Goal: Task Accomplishment & Management: Use online tool/utility

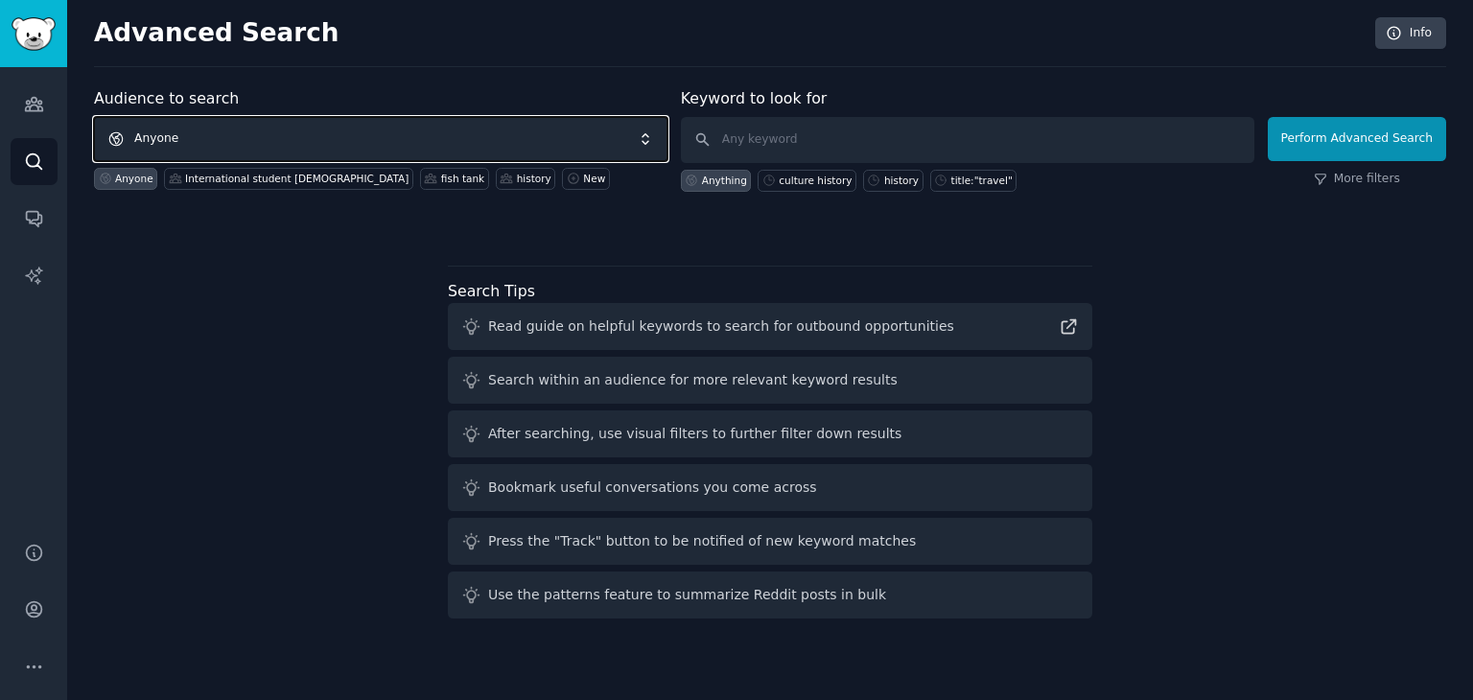
click at [491, 149] on span "Anyone" at bounding box center [381, 139] width 574 height 44
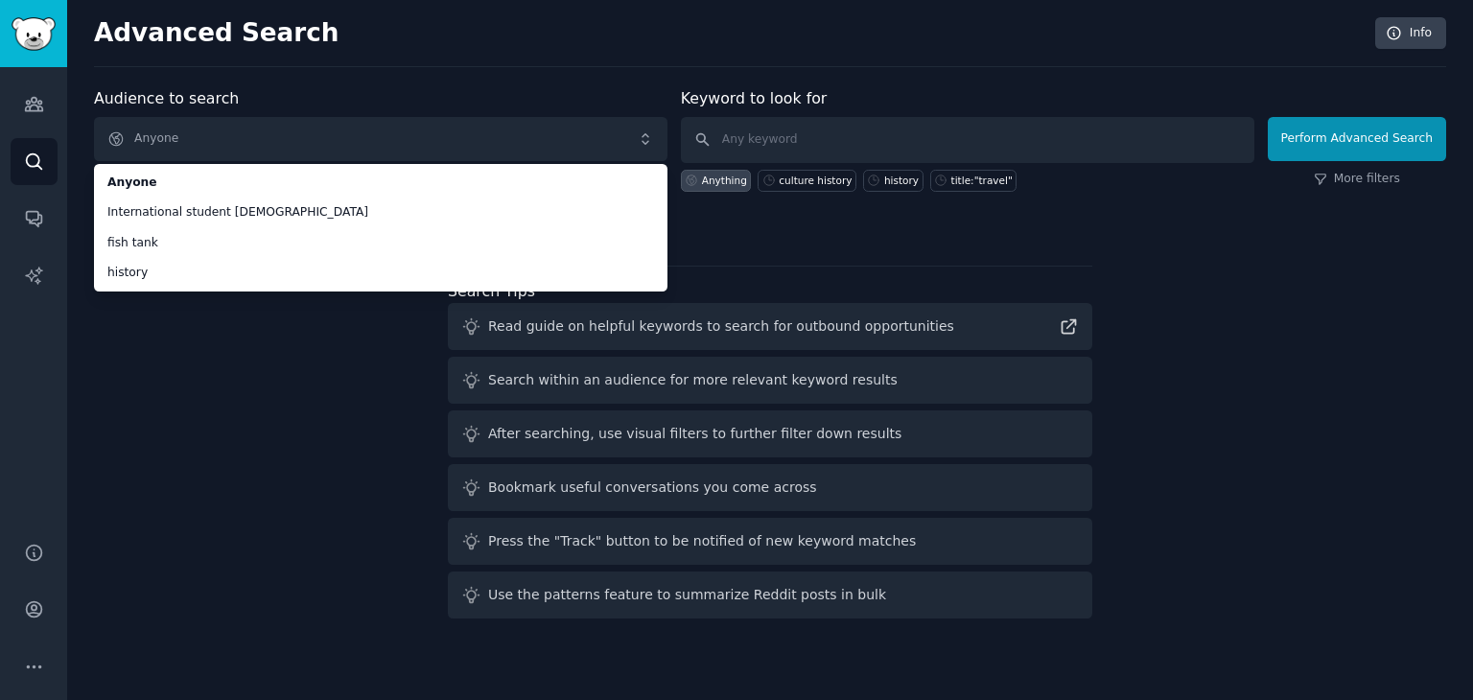
click at [274, 406] on div "Audience to search Anyone Anyone International student vietnamese fish tank his…" at bounding box center [770, 356] width 1353 height 539
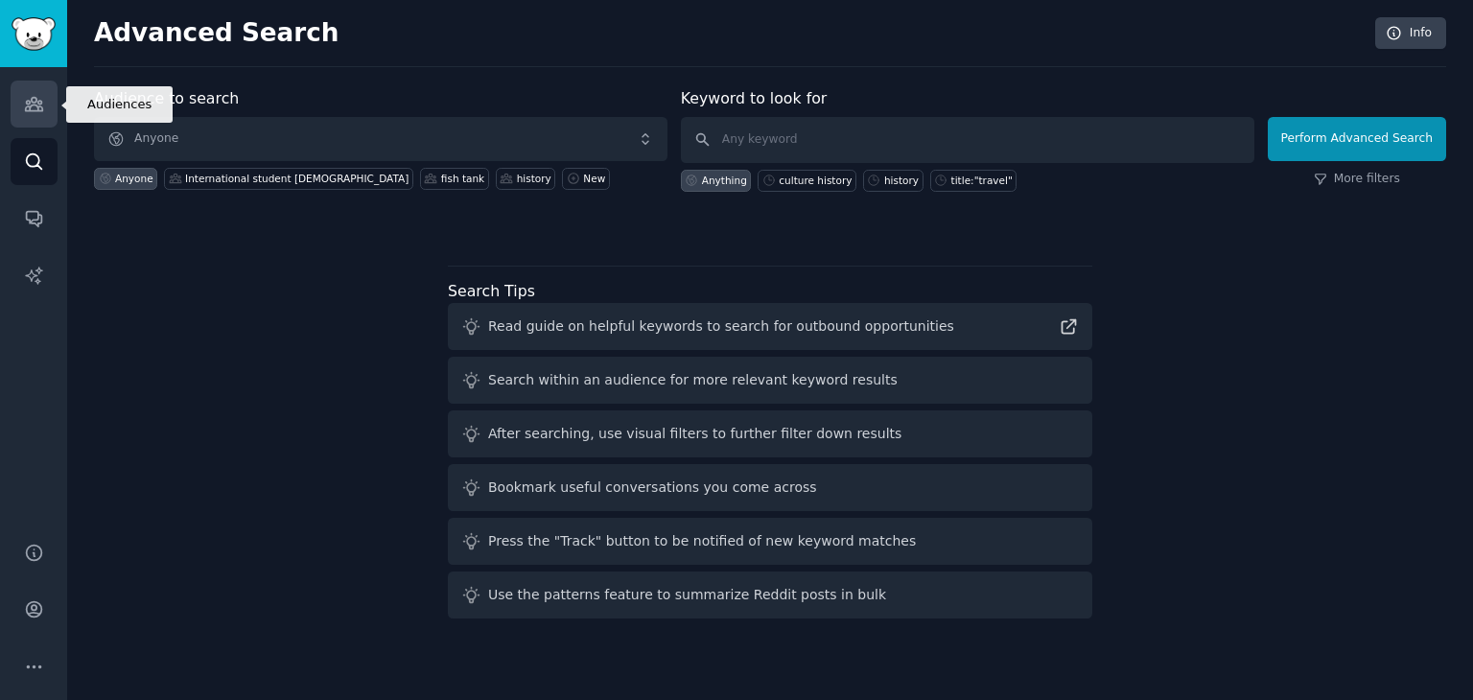
click at [34, 119] on link "Audiences" at bounding box center [34, 104] width 47 height 47
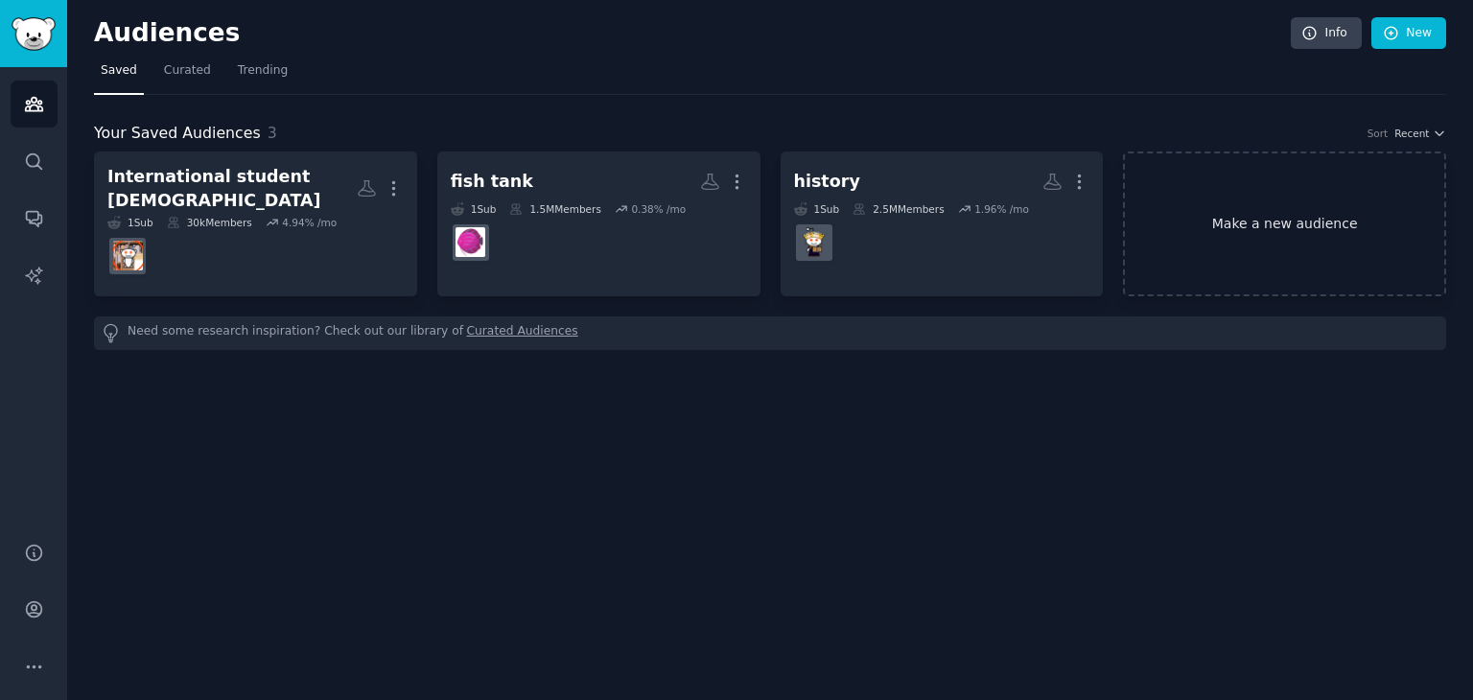
click at [1163, 208] on link "Make a new audience" at bounding box center [1284, 224] width 323 height 145
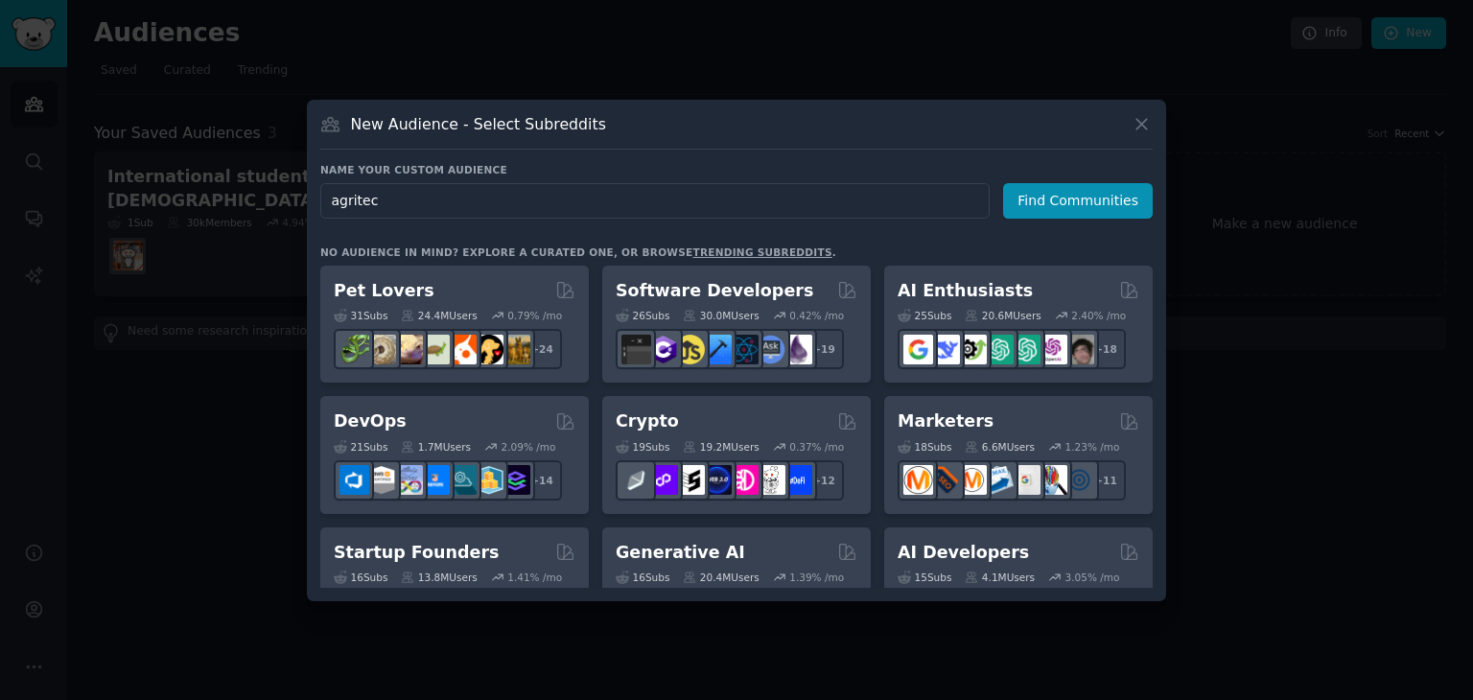
type input "agritech"
click button "Find Communities" at bounding box center [1078, 200] width 150 height 35
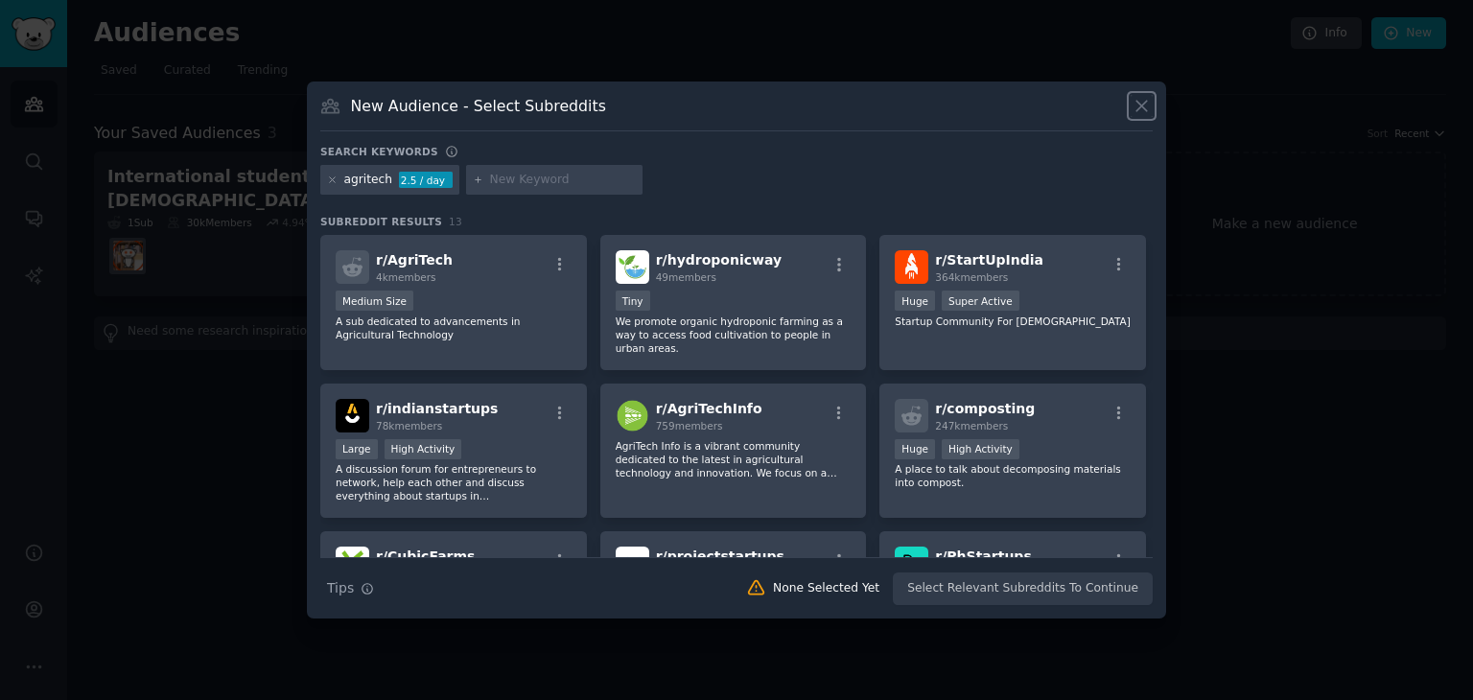
click at [1143, 100] on icon at bounding box center [1142, 106] width 20 height 20
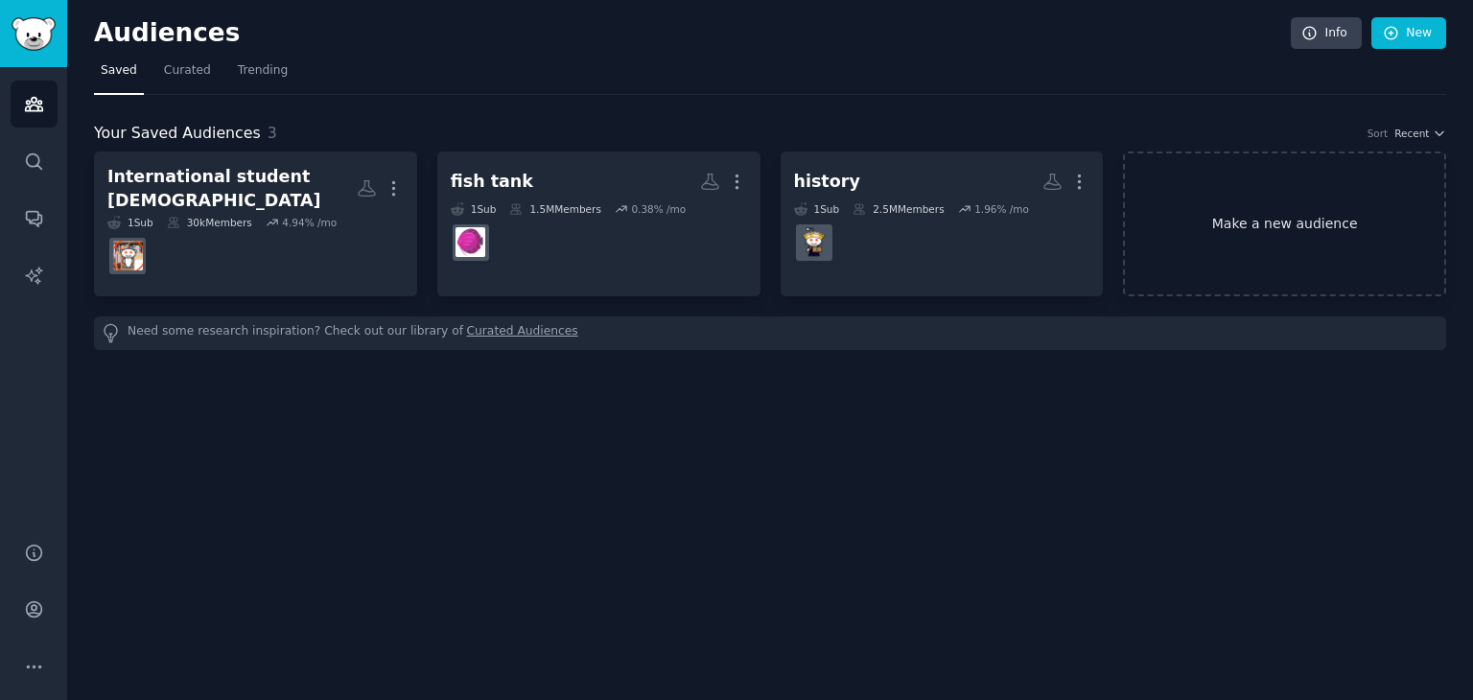
click at [1228, 212] on link "Make a new audience" at bounding box center [1284, 224] width 323 height 145
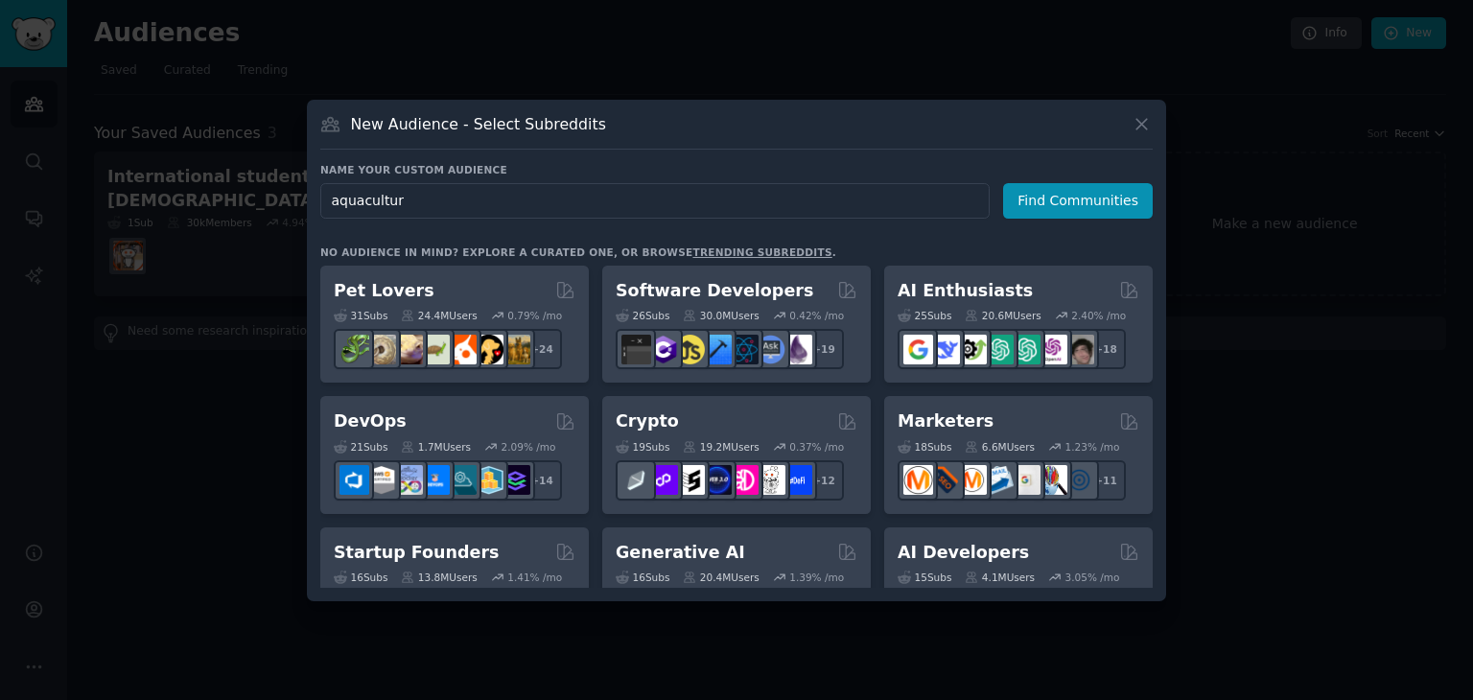
type input "aquaculture"
click button "Find Communities" at bounding box center [1078, 200] width 150 height 35
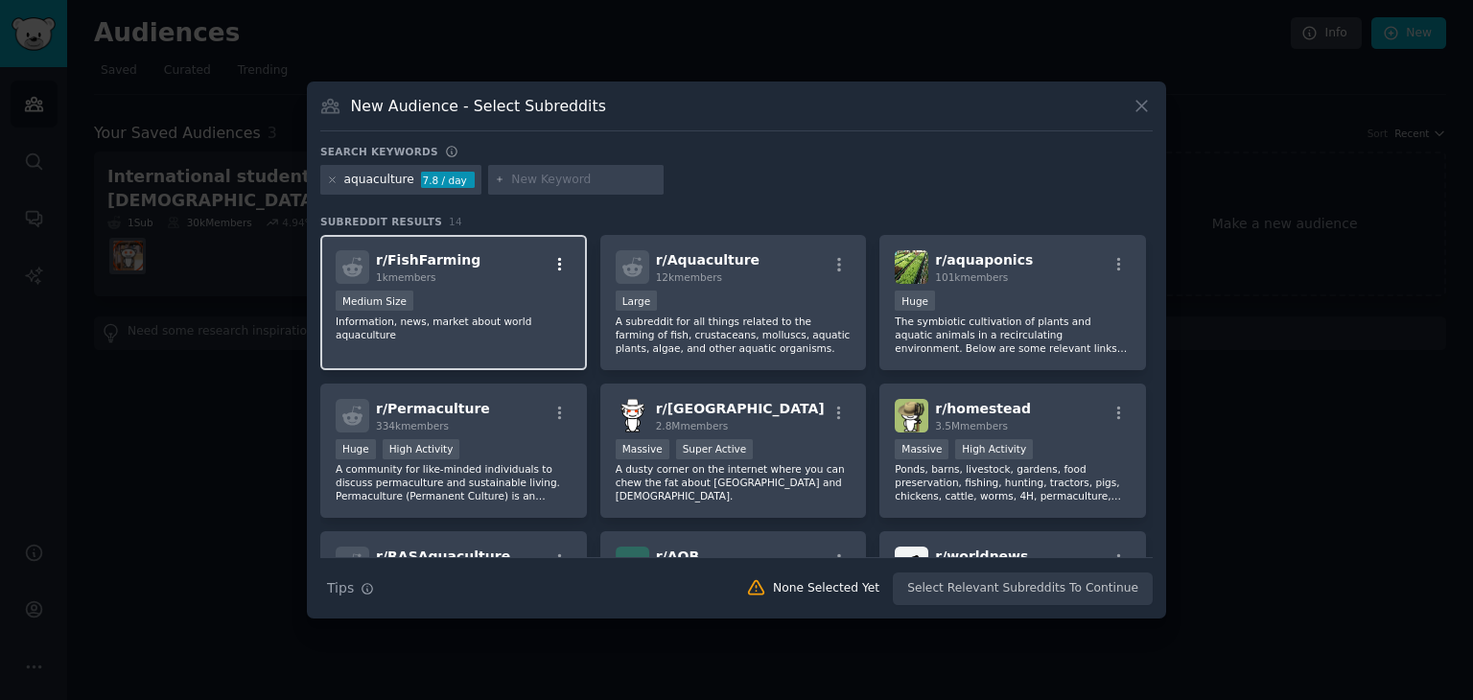
click at [558, 258] on icon "button" at bounding box center [560, 264] width 4 height 13
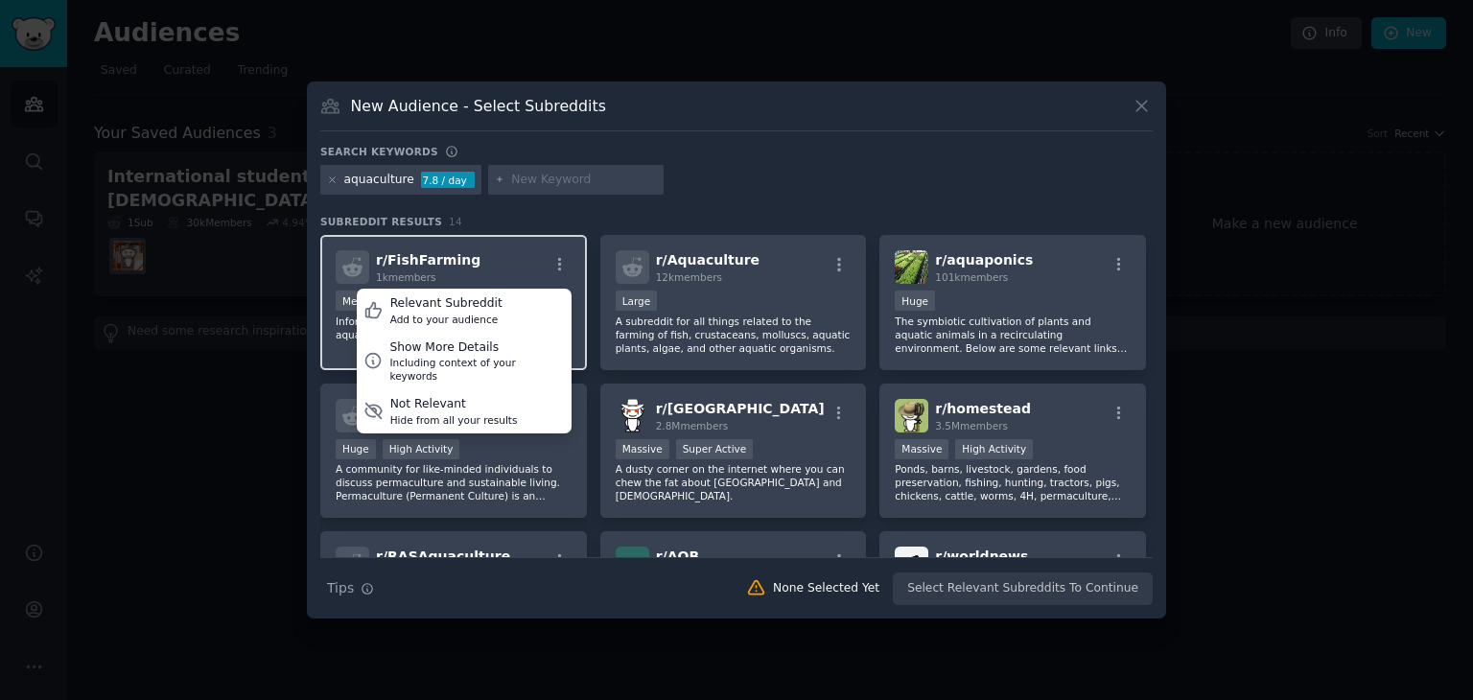
click at [515, 270] on div "r/ FishFarming 1k members Relevant Subreddit Add to your audience Show More Det…" at bounding box center [454, 267] width 236 height 34
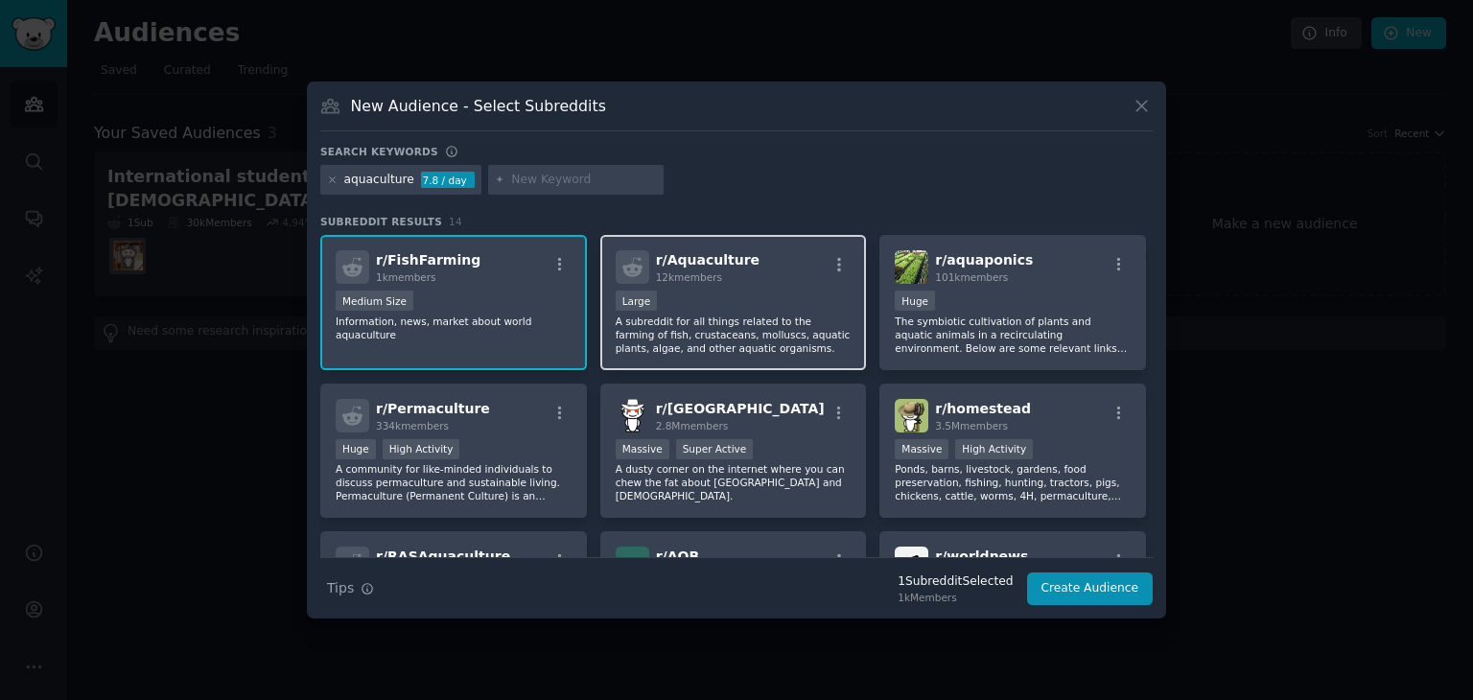
click at [775, 318] on p "A subreddit for all things related to the farming of fish, crustaceans, mollusc…" at bounding box center [734, 335] width 236 height 40
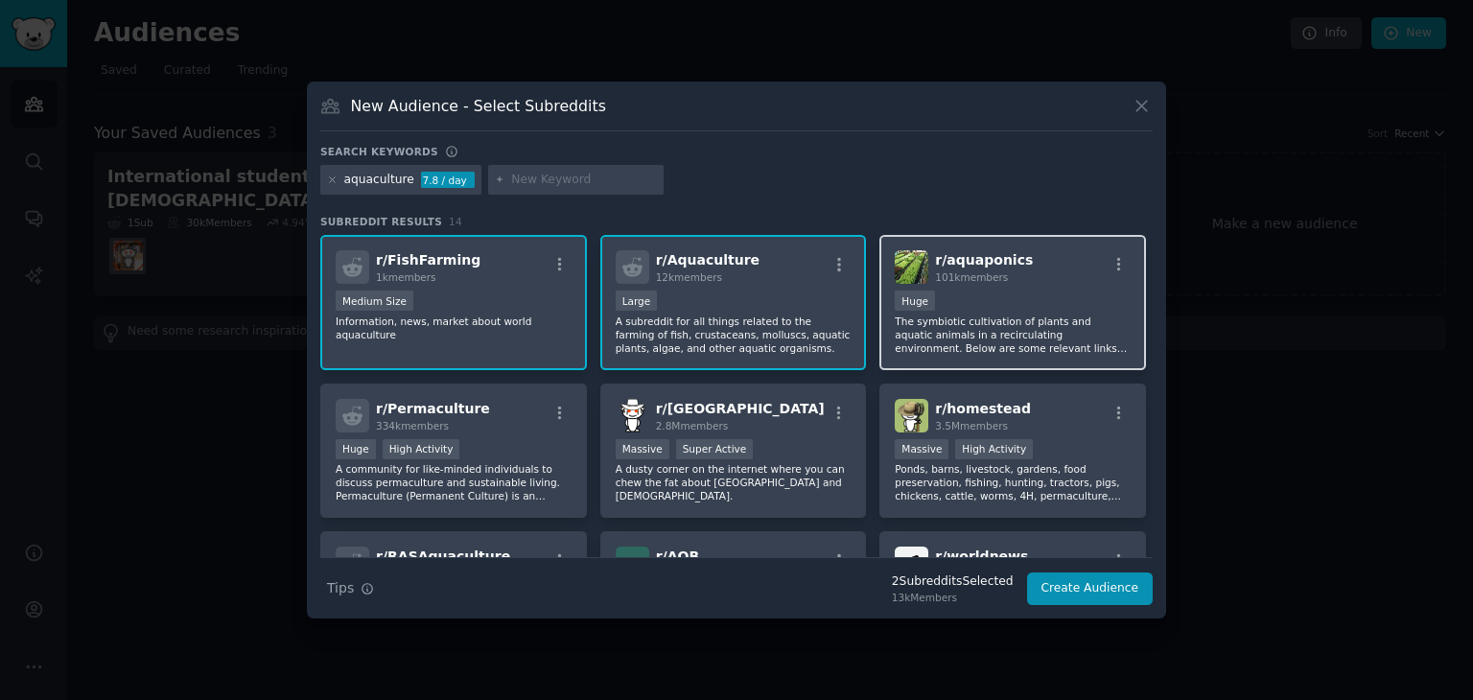
click at [1034, 291] on div "Huge" at bounding box center [1013, 303] width 236 height 24
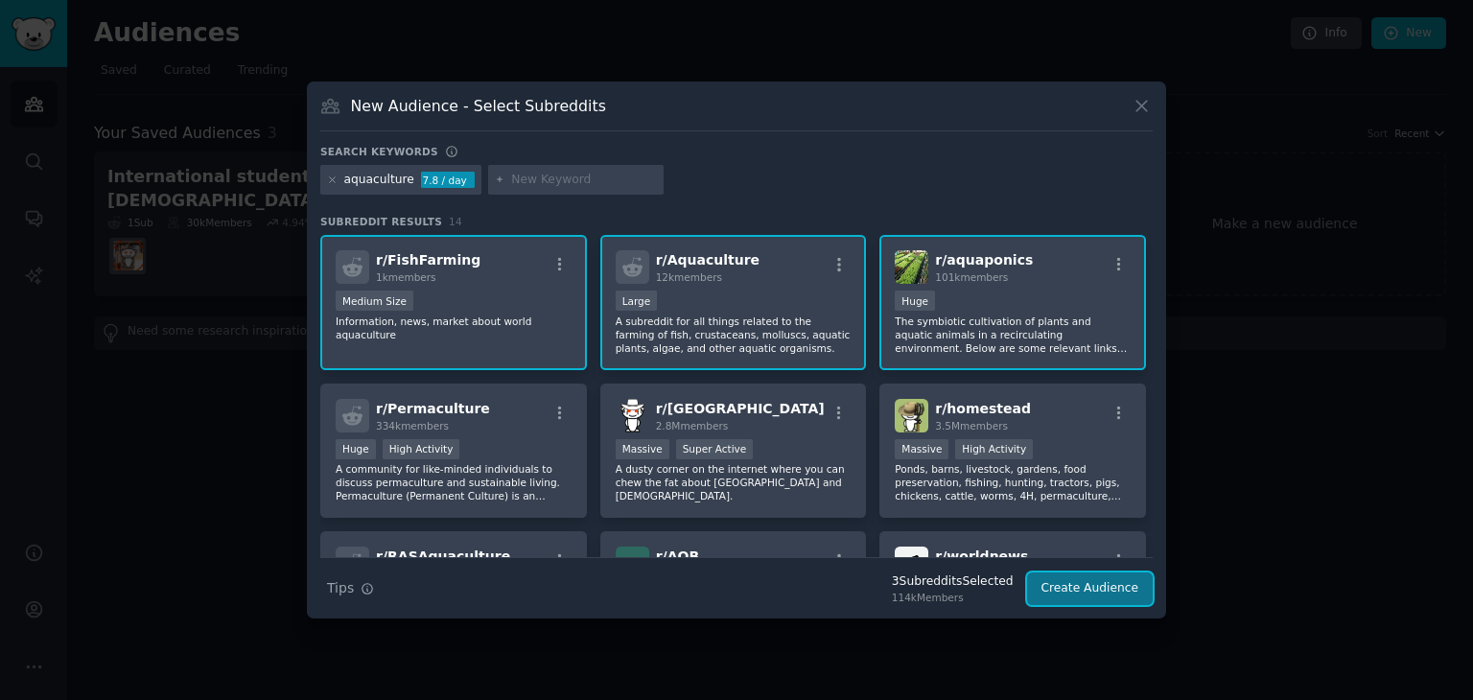
click at [1078, 580] on button "Create Audience" at bounding box center [1090, 589] width 127 height 33
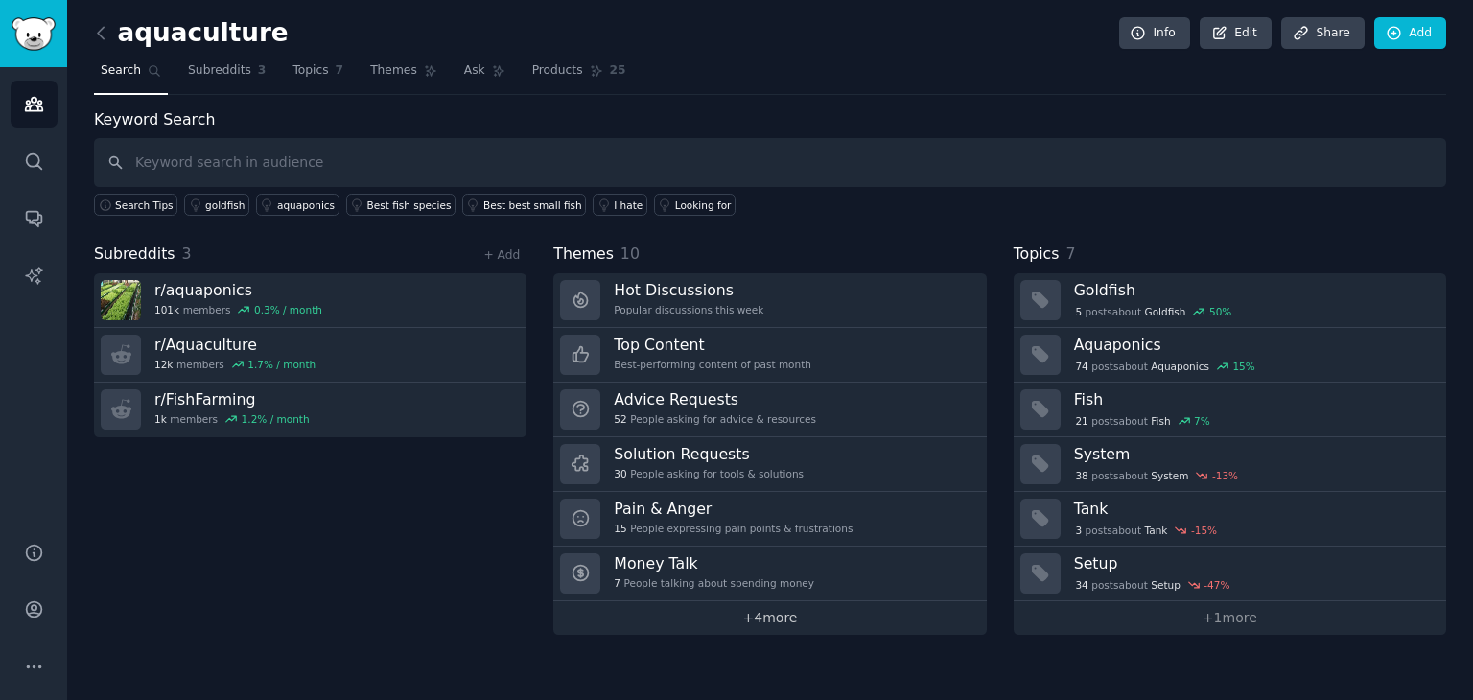
click at [752, 617] on link "+ 4 more" at bounding box center [770, 618] width 433 height 34
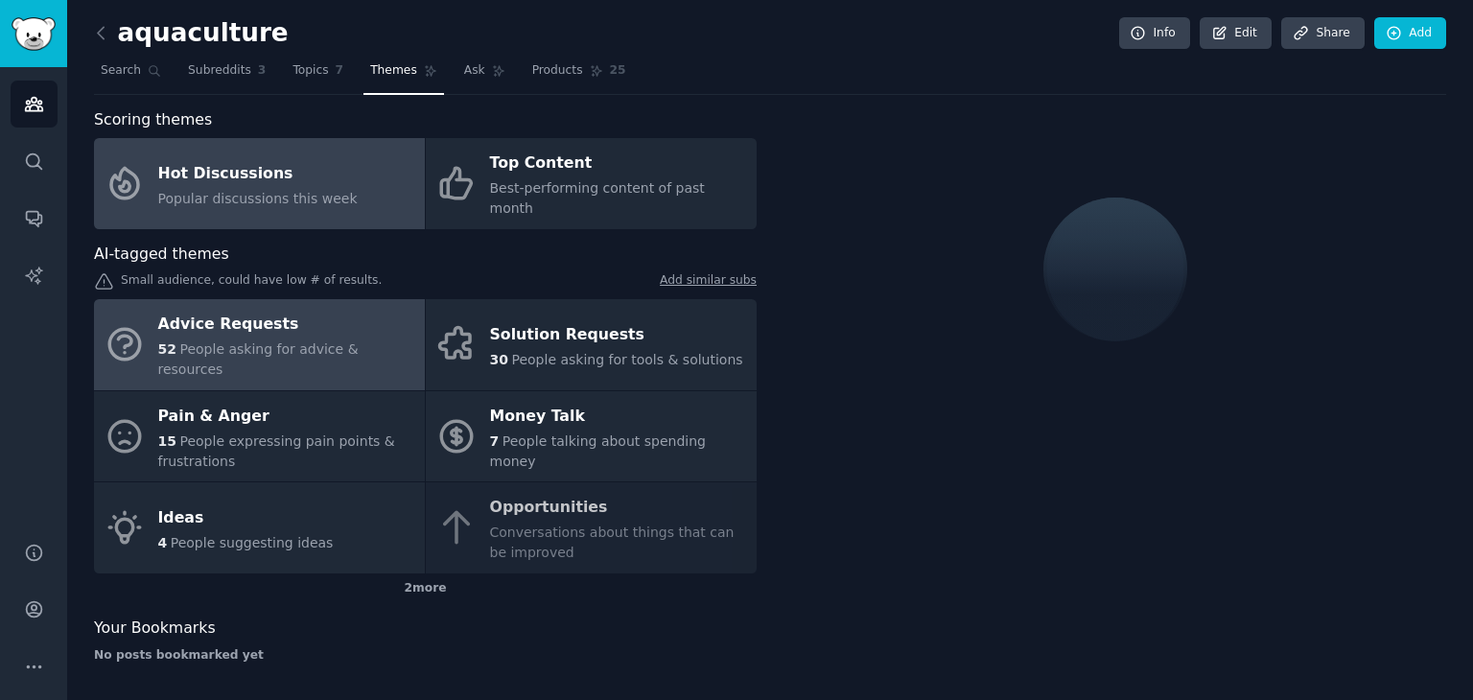
click at [324, 310] on div "Advice Requests" at bounding box center [286, 325] width 257 height 31
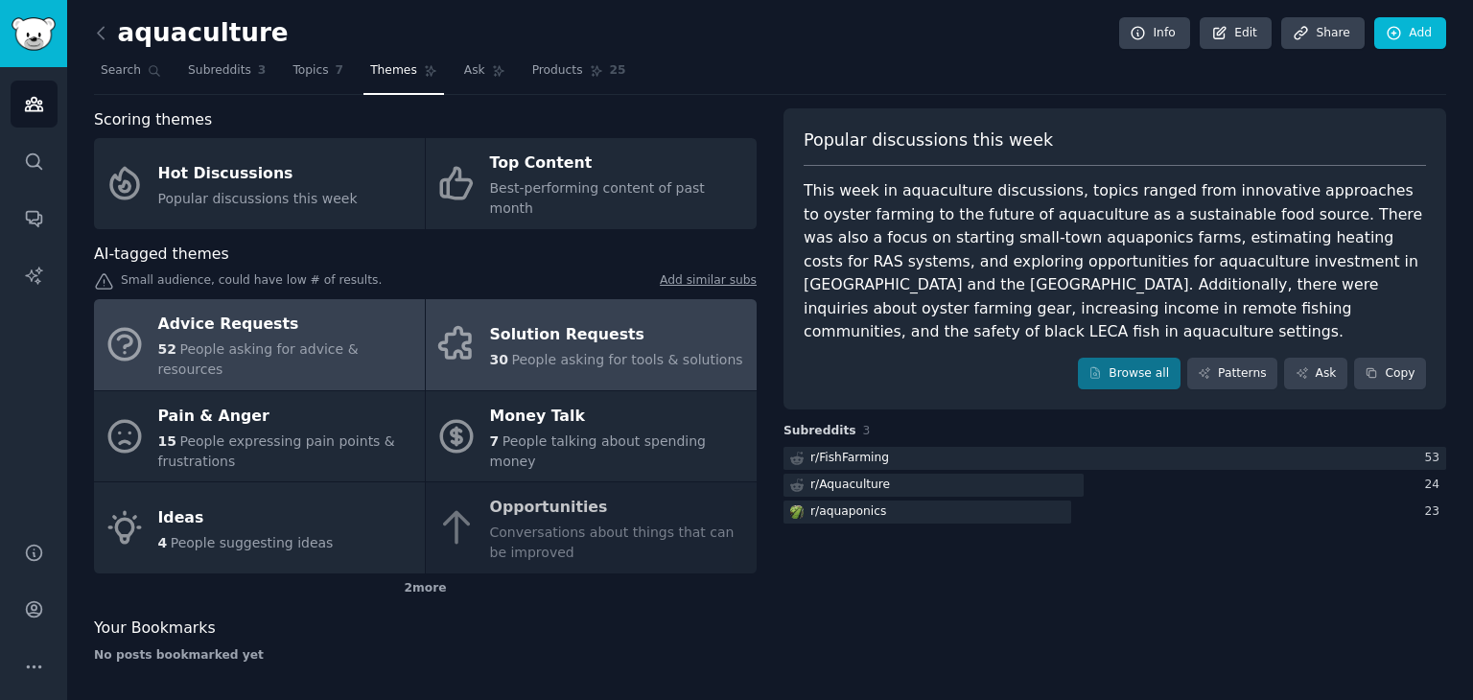
click at [512, 319] on div "Solution Requests" at bounding box center [616, 334] width 253 height 31
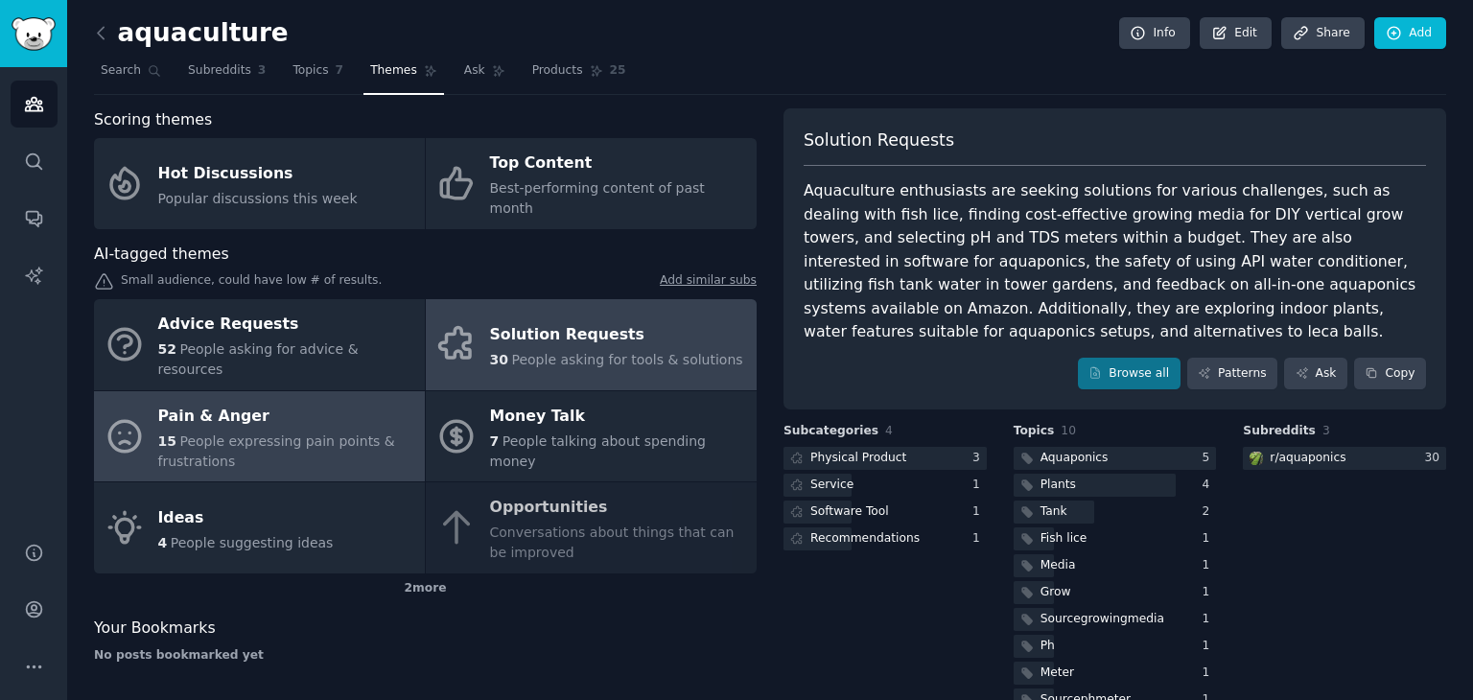
click at [354, 434] on span "People expressing pain points & frustrations" at bounding box center [276, 451] width 237 height 35
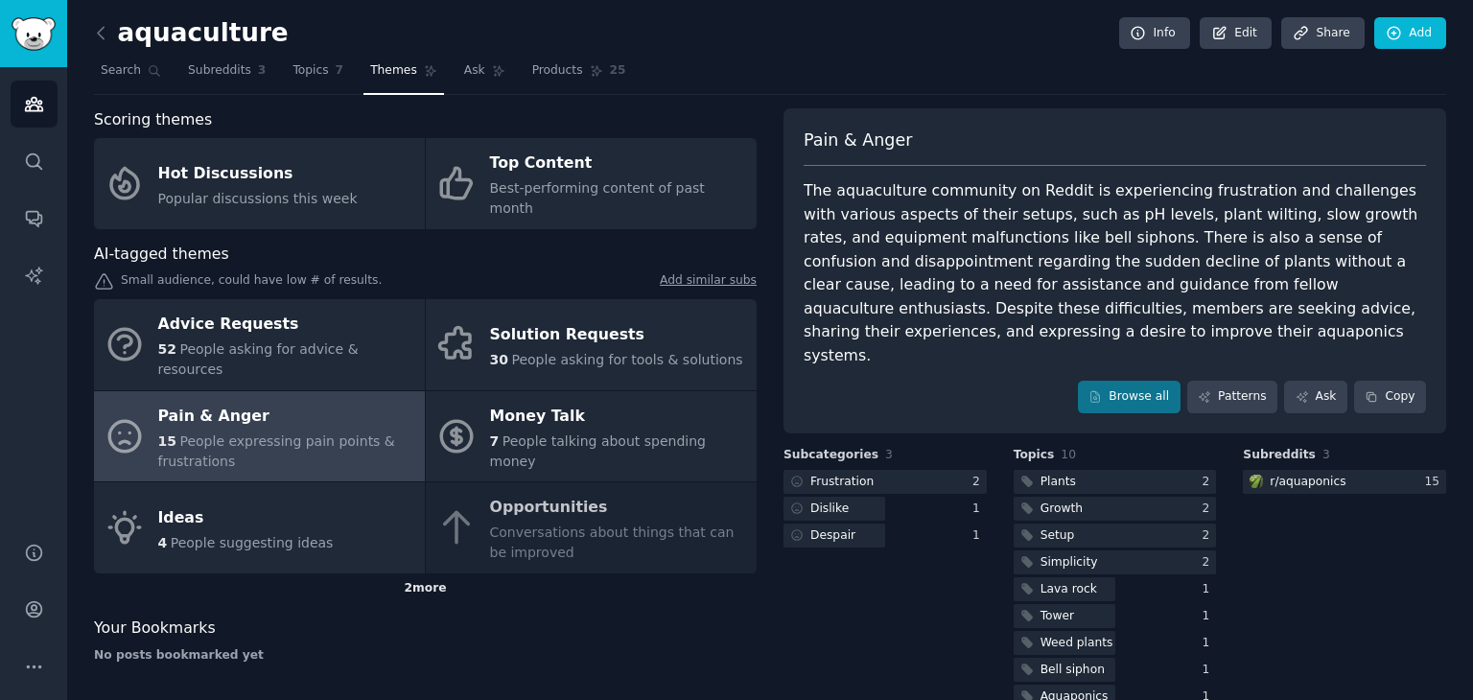
click at [415, 574] on div "2 more" at bounding box center [425, 589] width 663 height 31
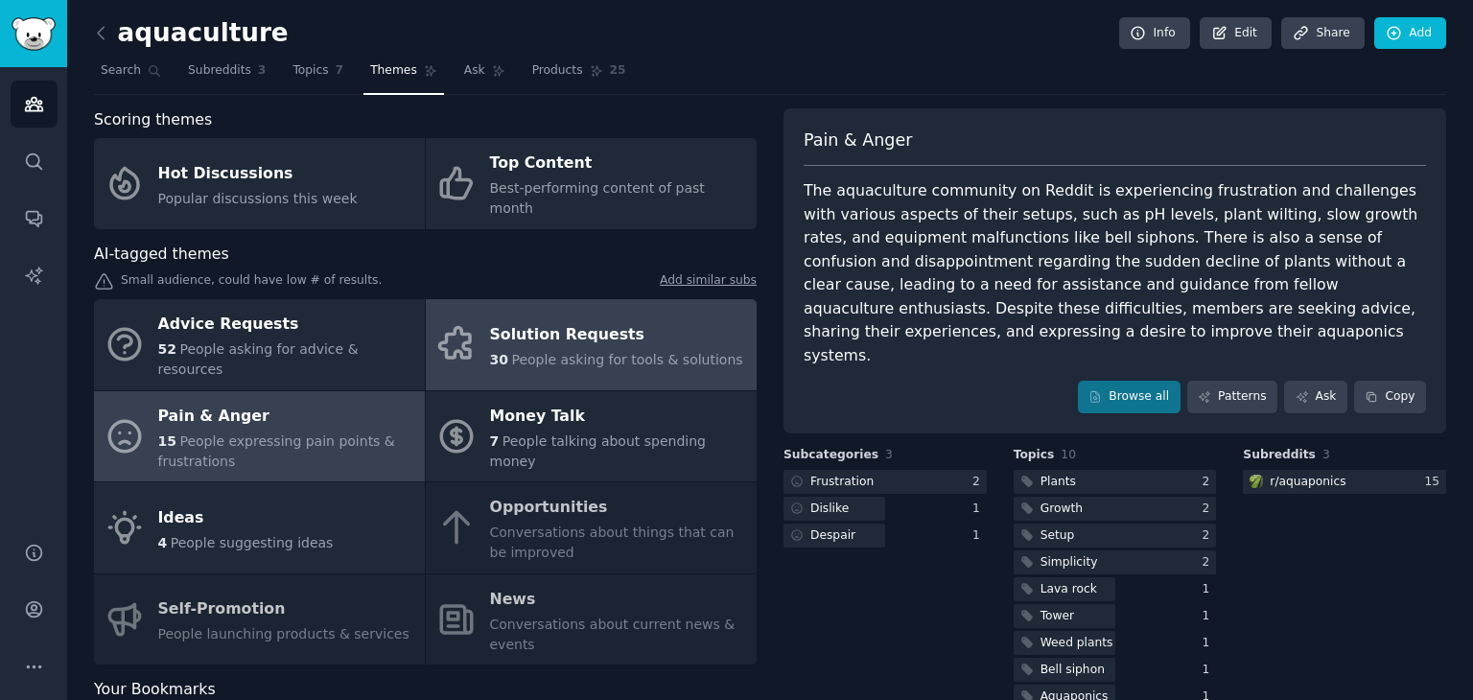
click at [476, 331] on link "Solution Requests 30 People asking for tools & solutions" at bounding box center [591, 344] width 331 height 91
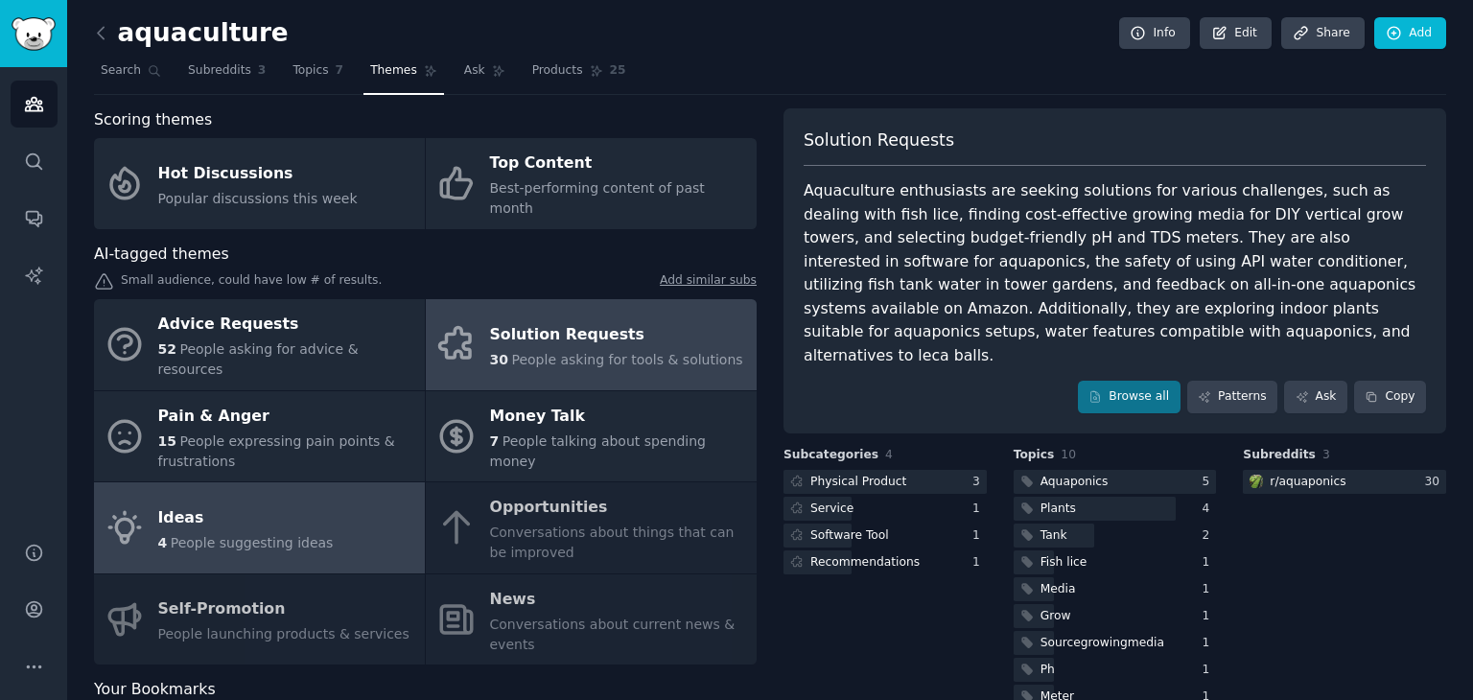
click at [267, 503] on div "Ideas" at bounding box center [246, 518] width 176 height 31
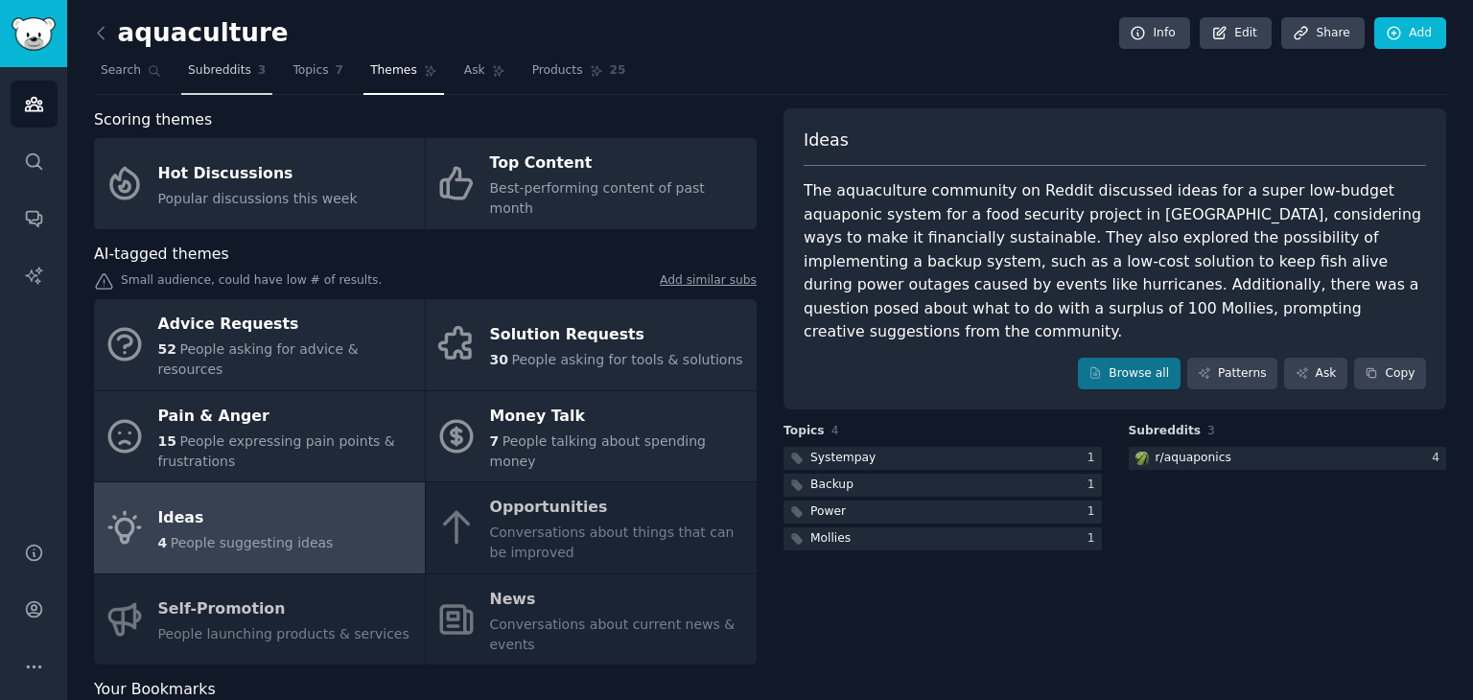
click at [220, 66] on span "Subreddits" at bounding box center [219, 70] width 63 height 17
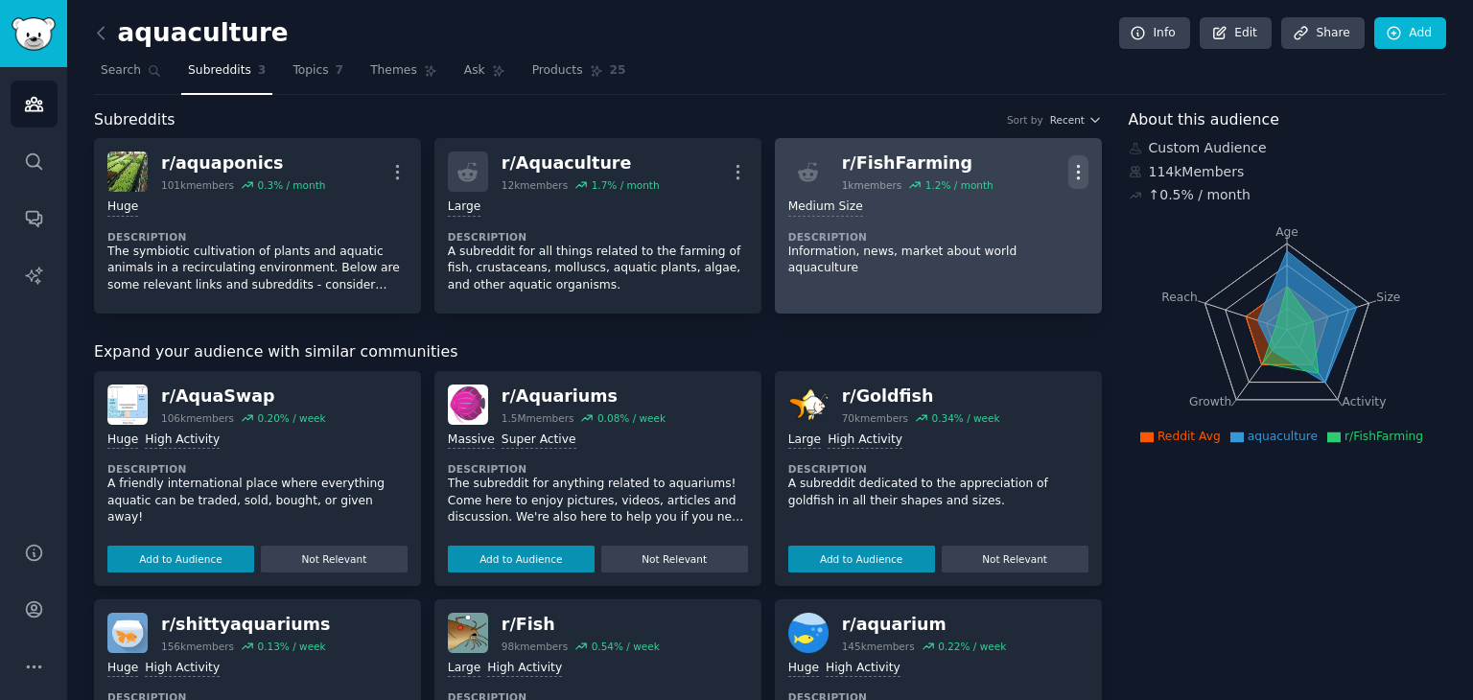
click at [1069, 169] on icon "button" at bounding box center [1079, 172] width 20 height 20
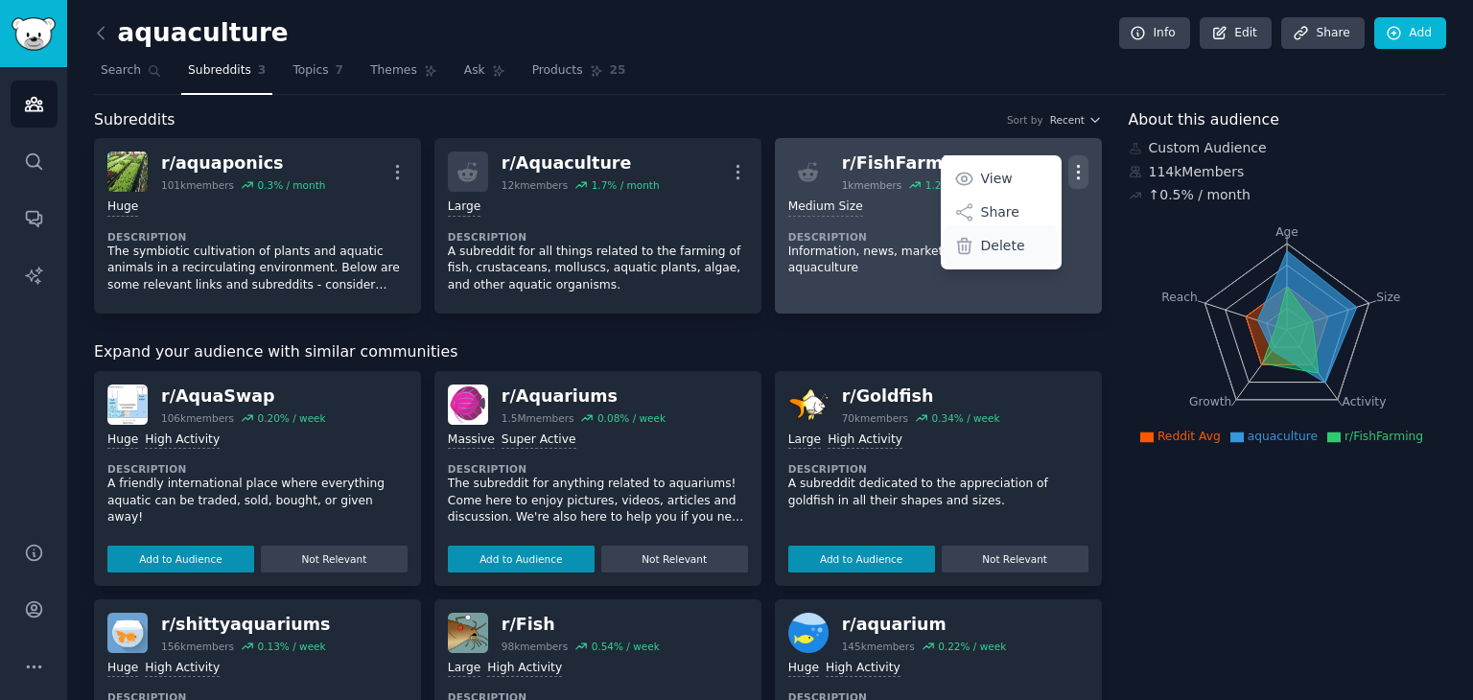
click at [1014, 239] on p "Delete" at bounding box center [1003, 246] width 44 height 20
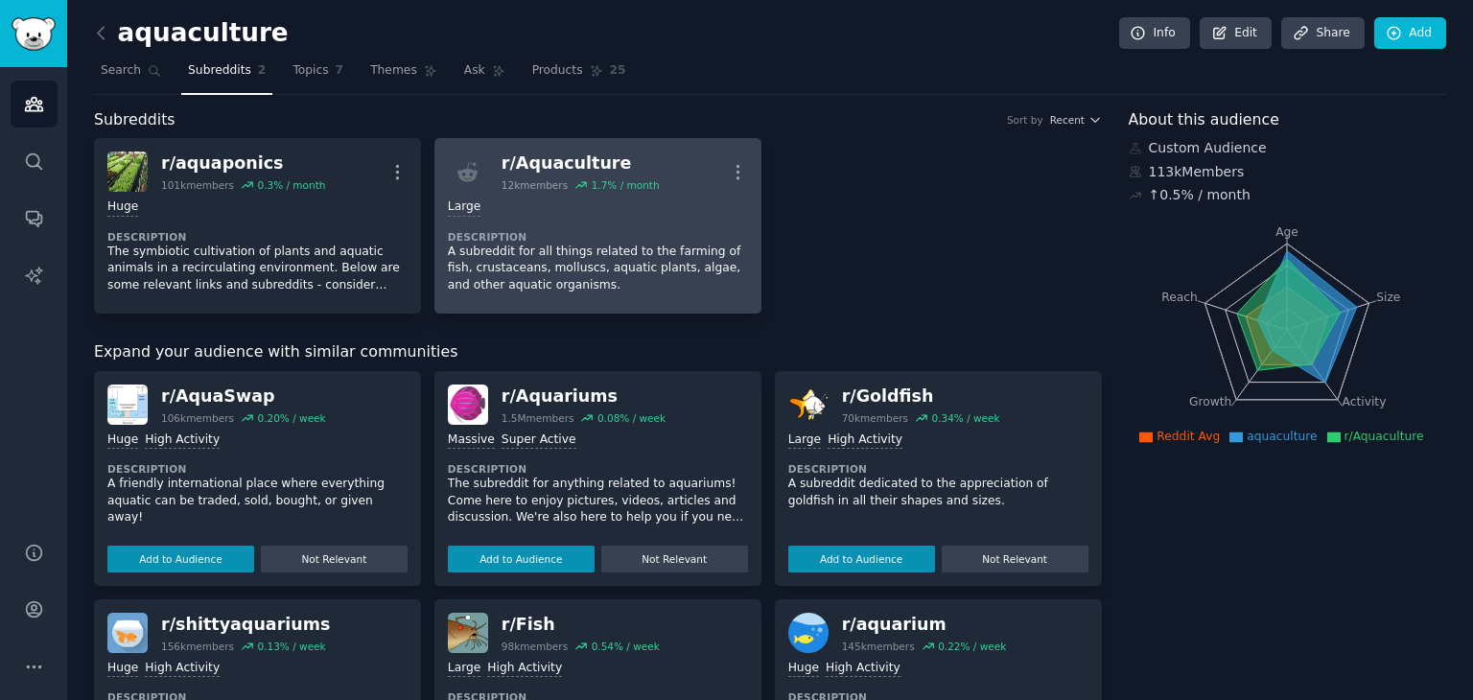
click at [495, 213] on div "10,000 - 100,000 members Large" at bounding box center [598, 208] width 300 height 18
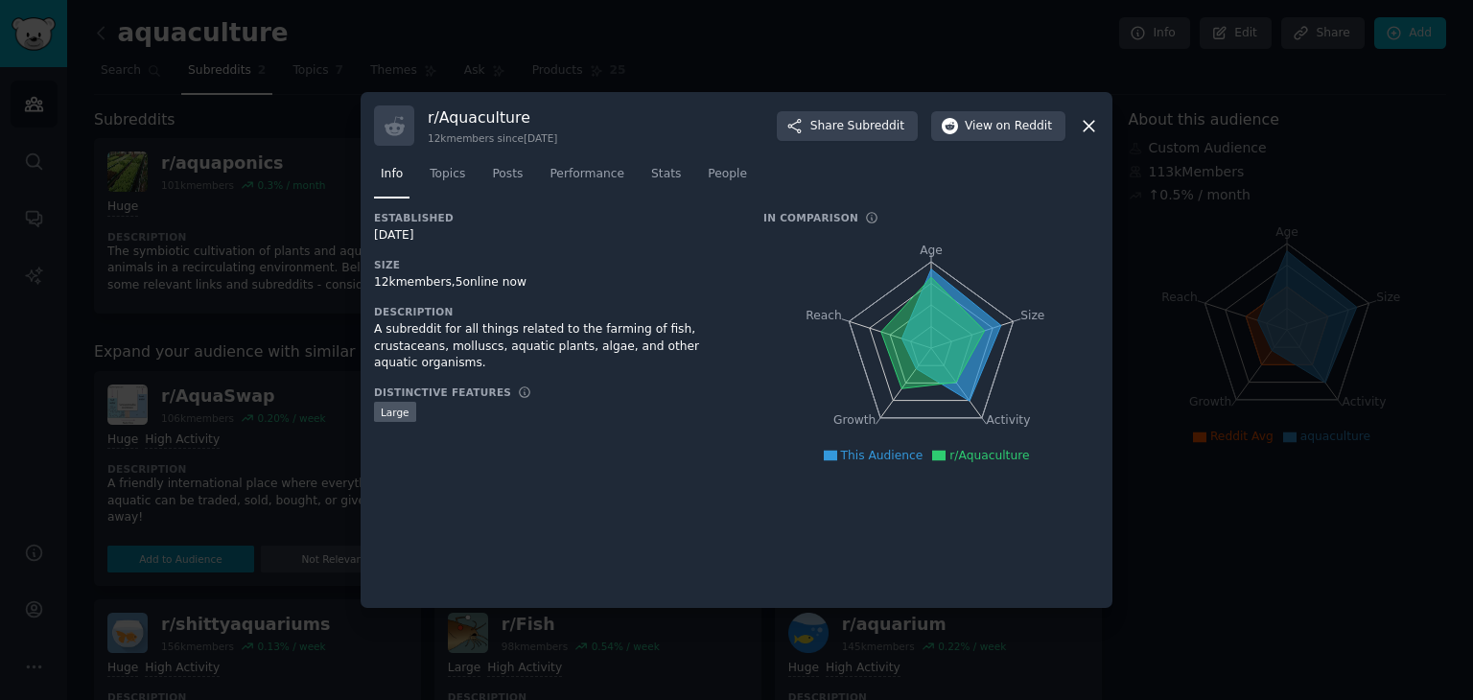
click at [1094, 128] on icon at bounding box center [1089, 126] width 20 height 20
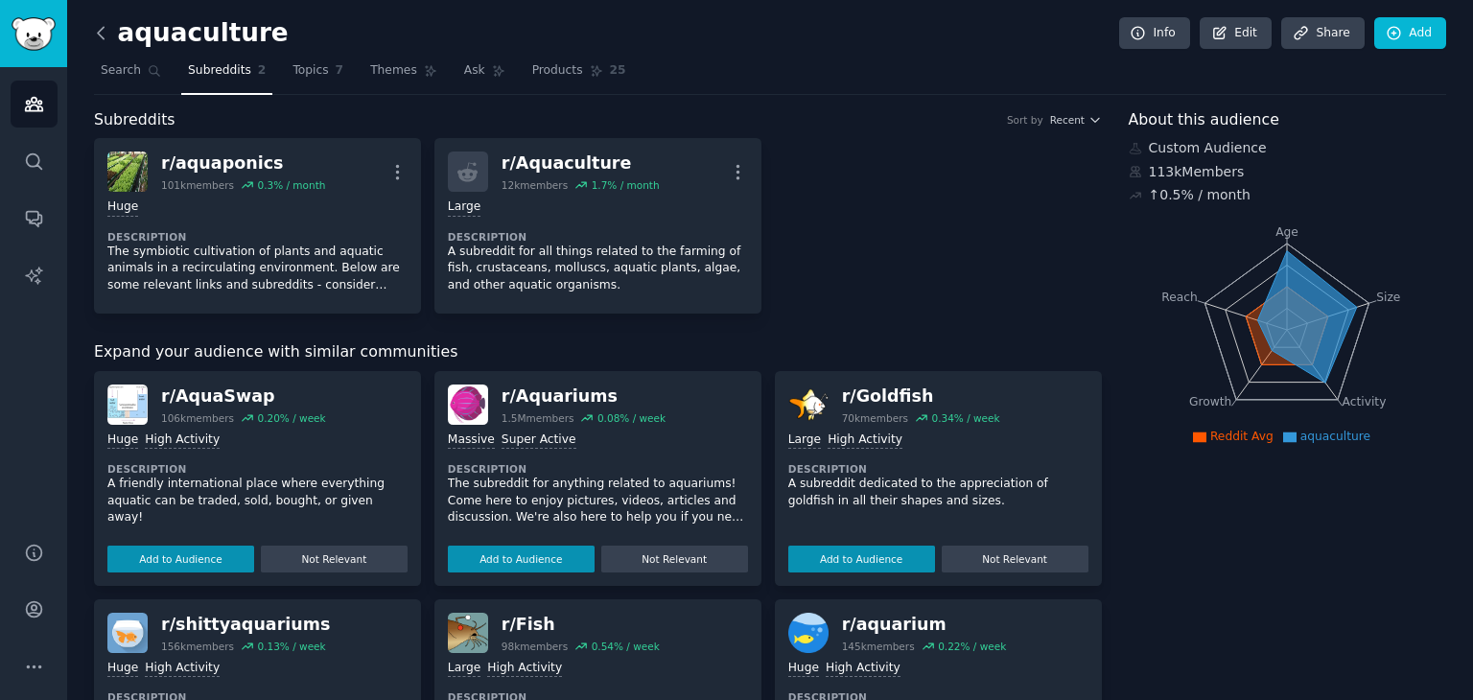
click at [107, 35] on icon at bounding box center [101, 33] width 20 height 20
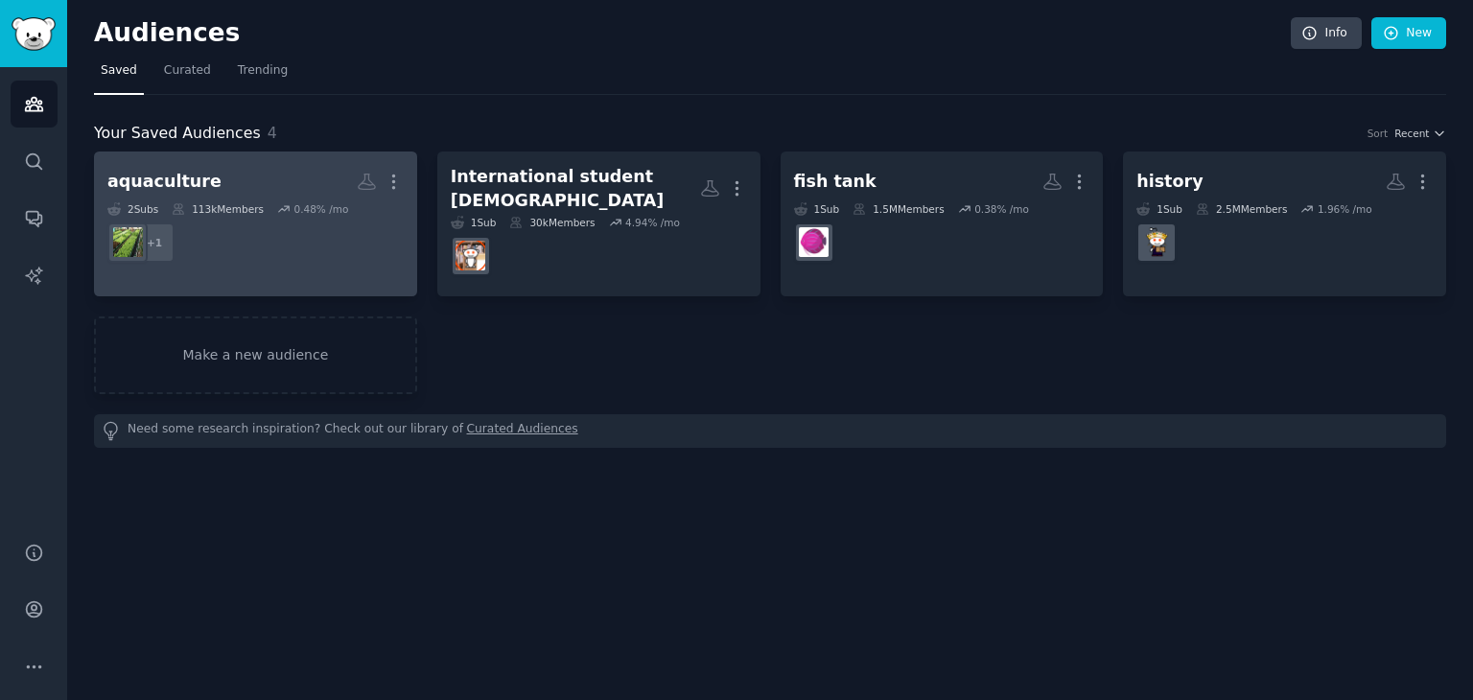
click at [332, 265] on dd "+ 1" at bounding box center [255, 243] width 296 height 54
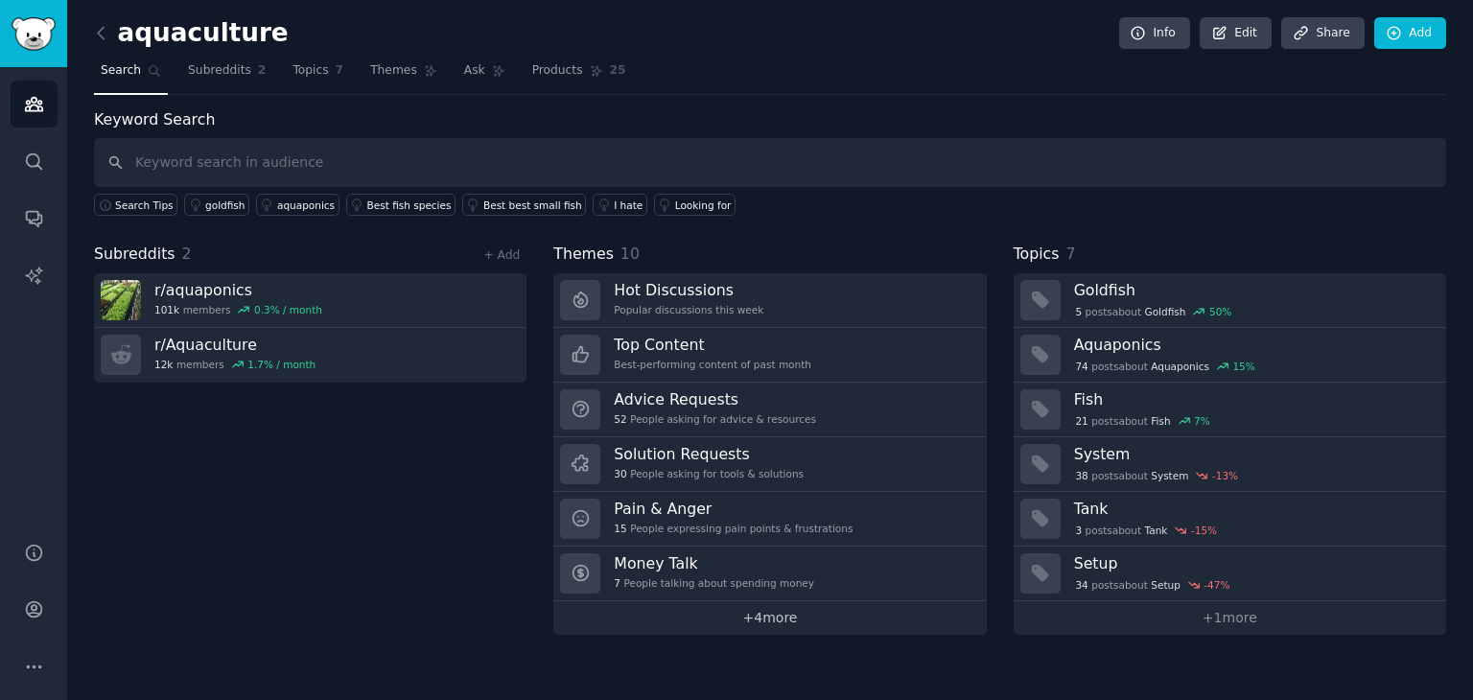
click at [718, 615] on link "+ 4 more" at bounding box center [770, 618] width 433 height 34
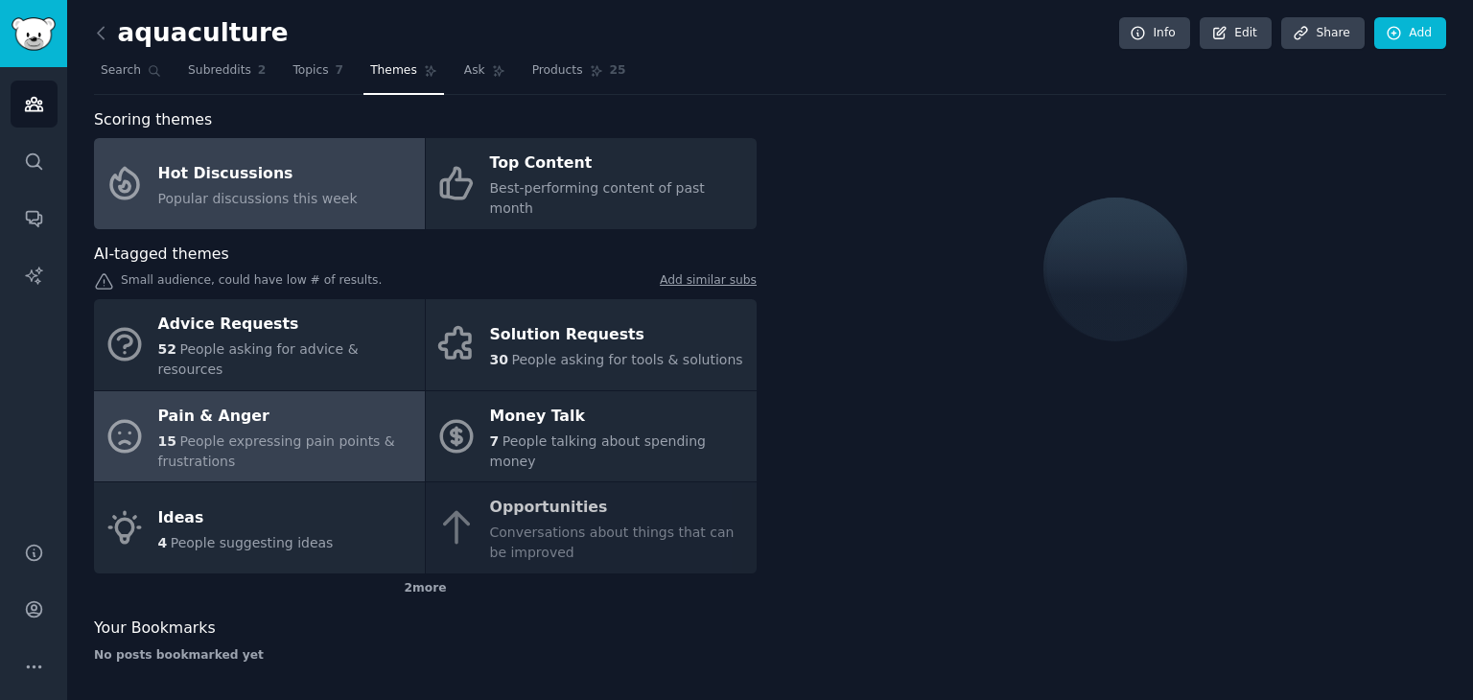
click at [344, 432] on div "15 People expressing pain points & frustrations" at bounding box center [286, 452] width 257 height 40
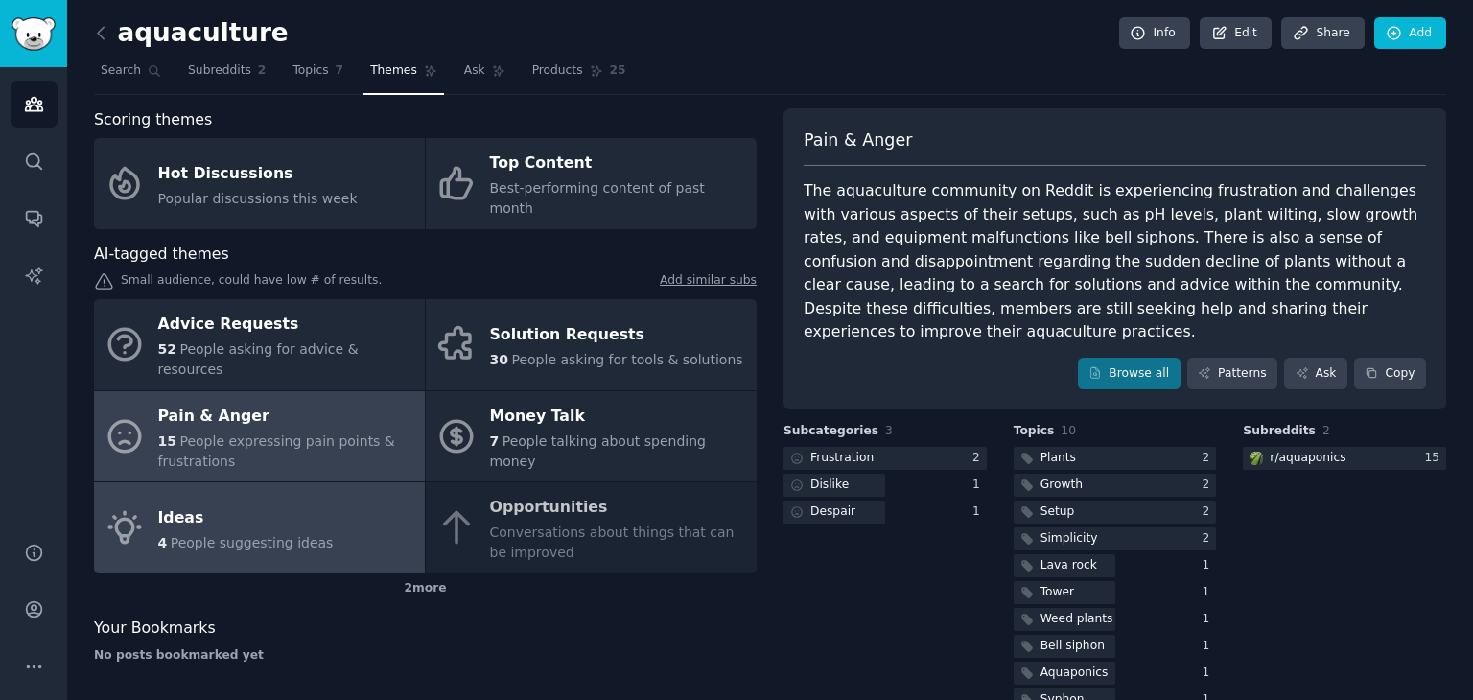
click at [349, 483] on link "Ideas 4 People suggesting ideas" at bounding box center [259, 528] width 331 height 91
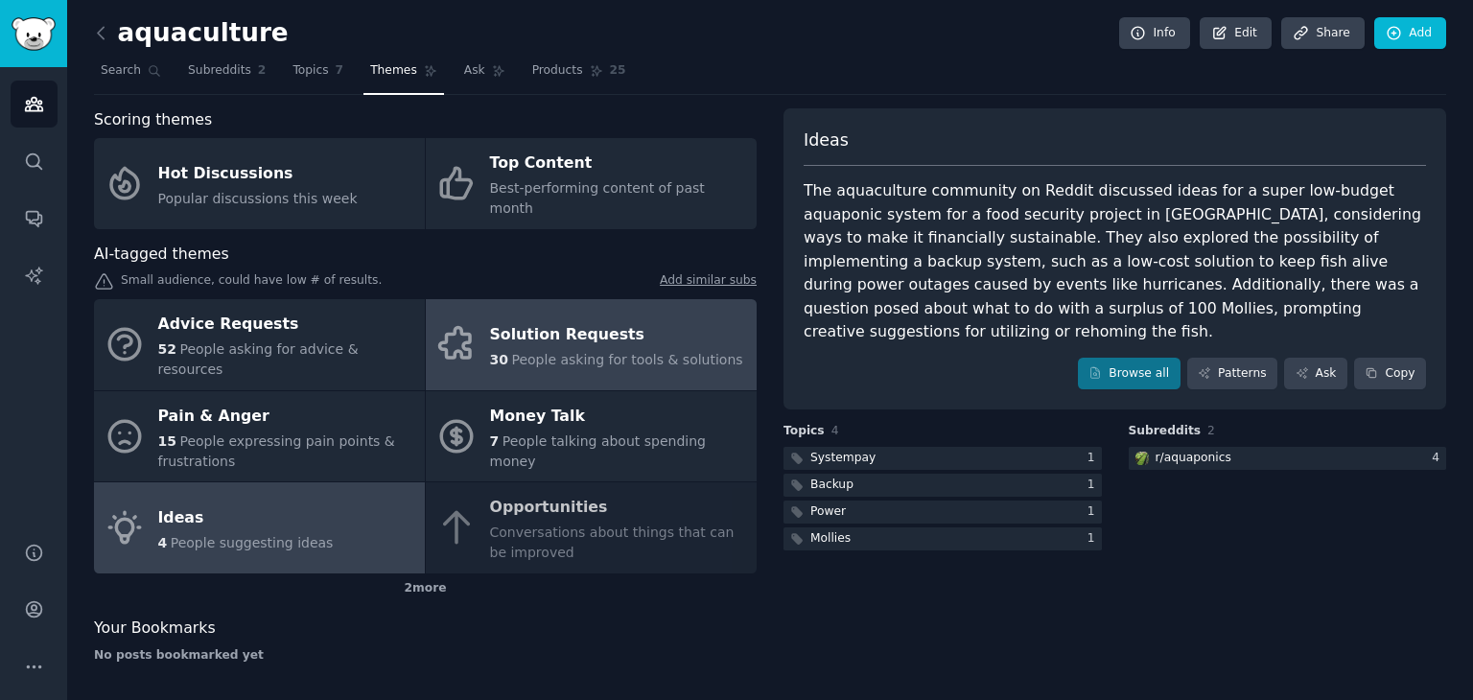
click at [581, 319] on div "Solution Requests" at bounding box center [616, 334] width 253 height 31
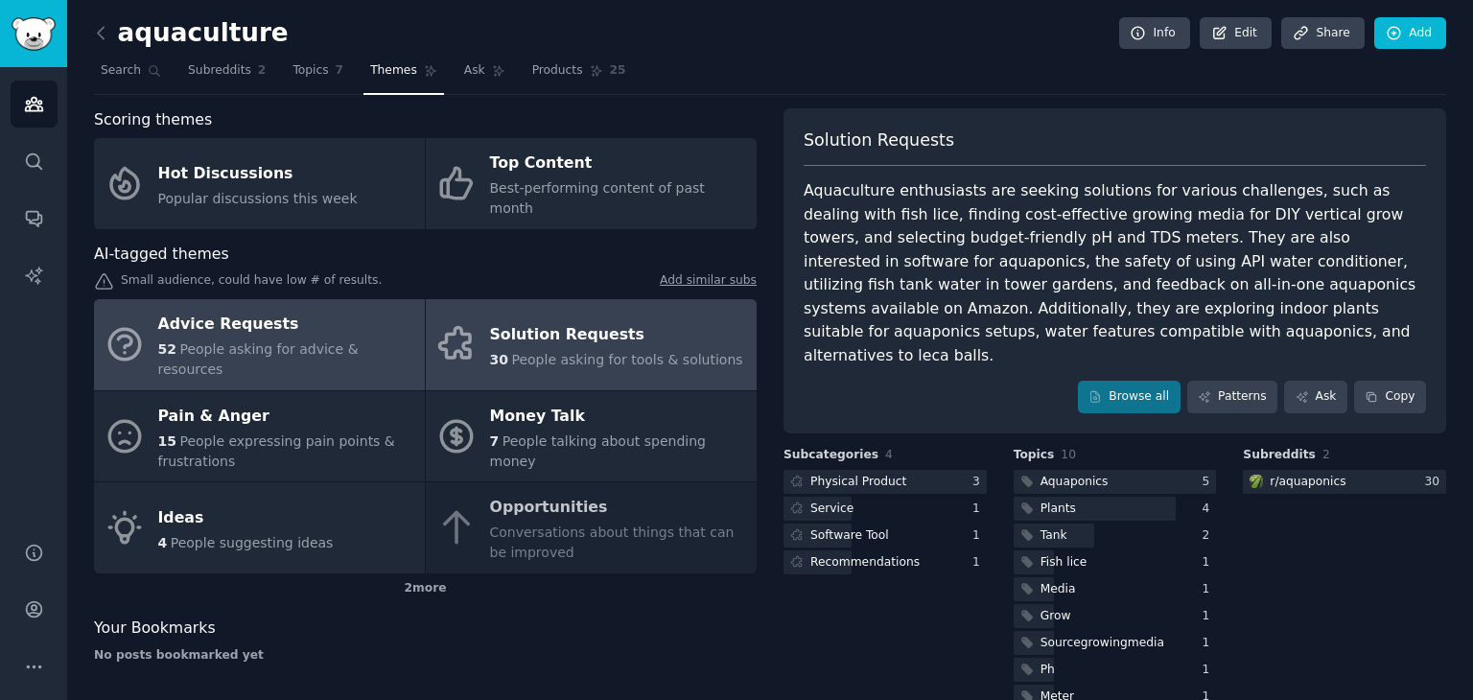
click at [348, 316] on div "Advice Requests" at bounding box center [286, 325] width 257 height 31
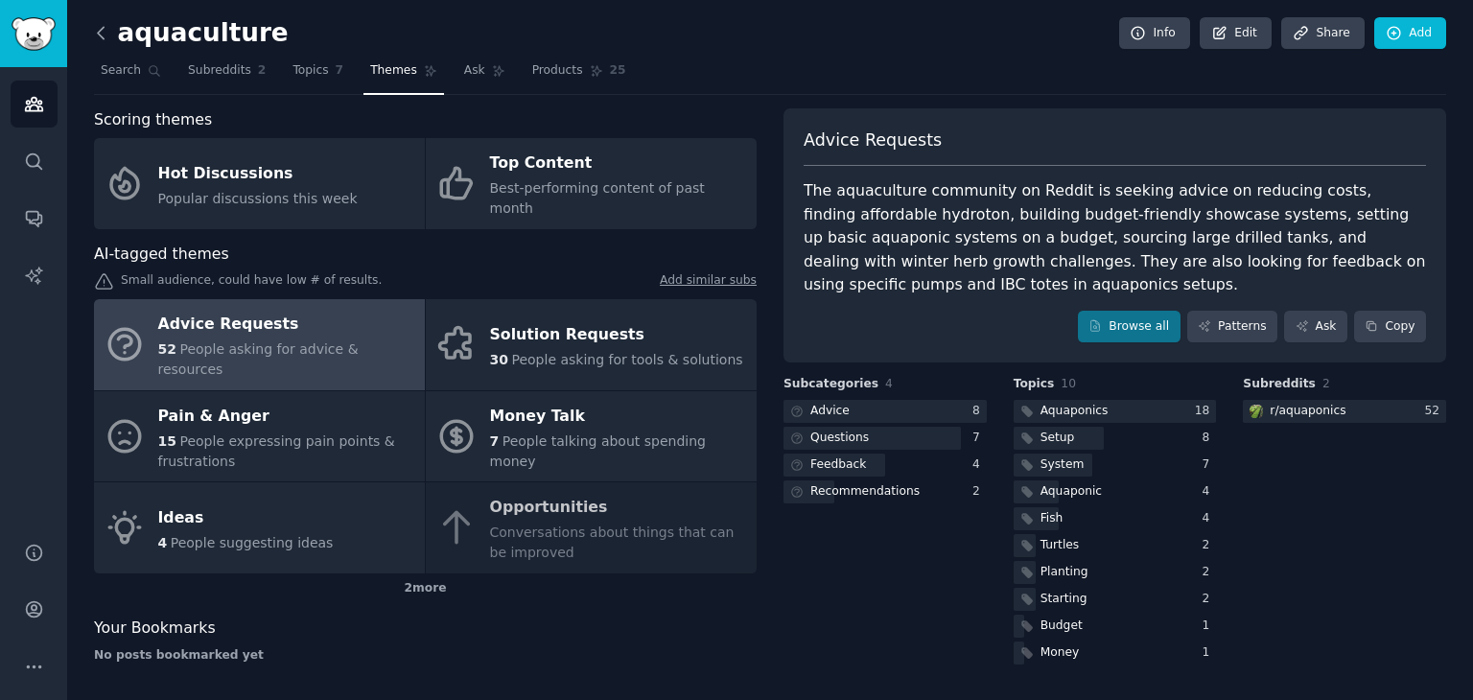
click at [97, 36] on icon at bounding box center [101, 33] width 20 height 20
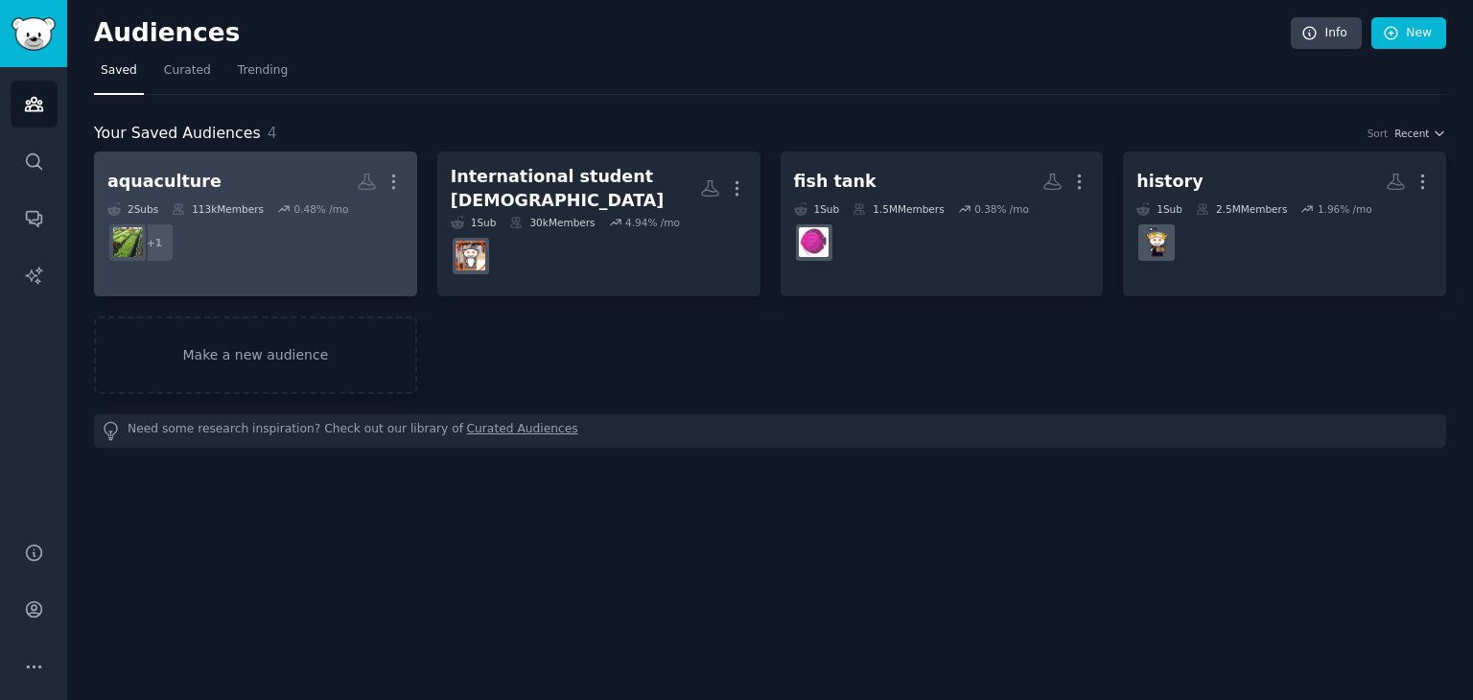
click at [306, 209] on div "0.48 % /mo" at bounding box center [321, 208] width 55 height 13
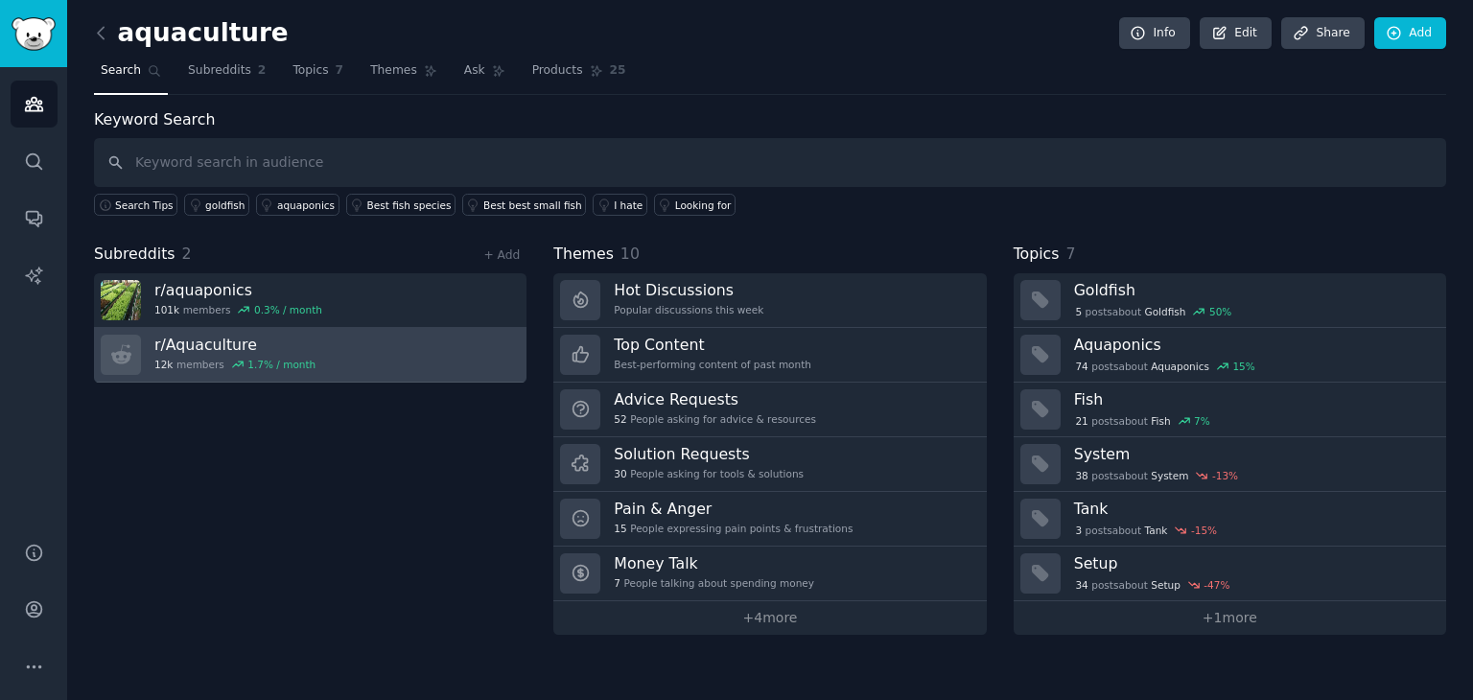
click at [281, 349] on h3 "r/ Aquaculture" at bounding box center [234, 345] width 161 height 20
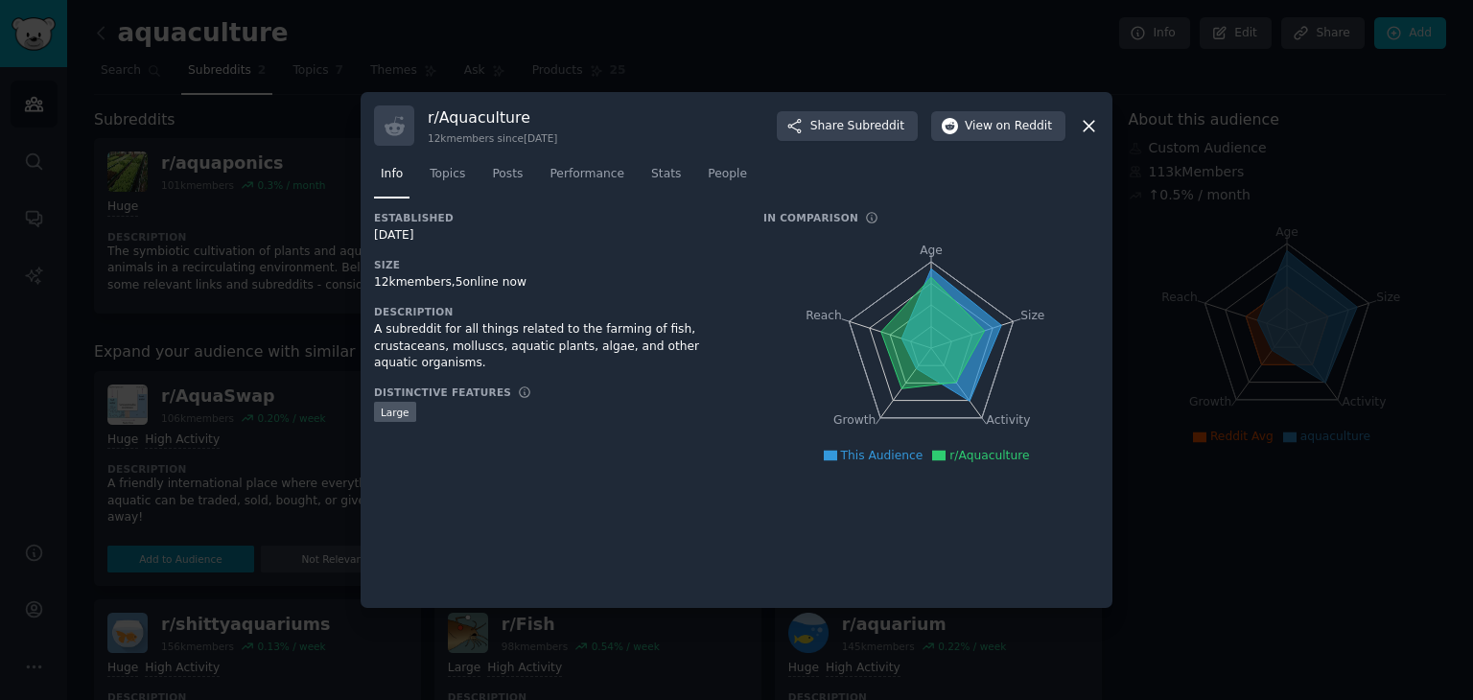
click at [1086, 122] on icon at bounding box center [1089, 126] width 11 height 11
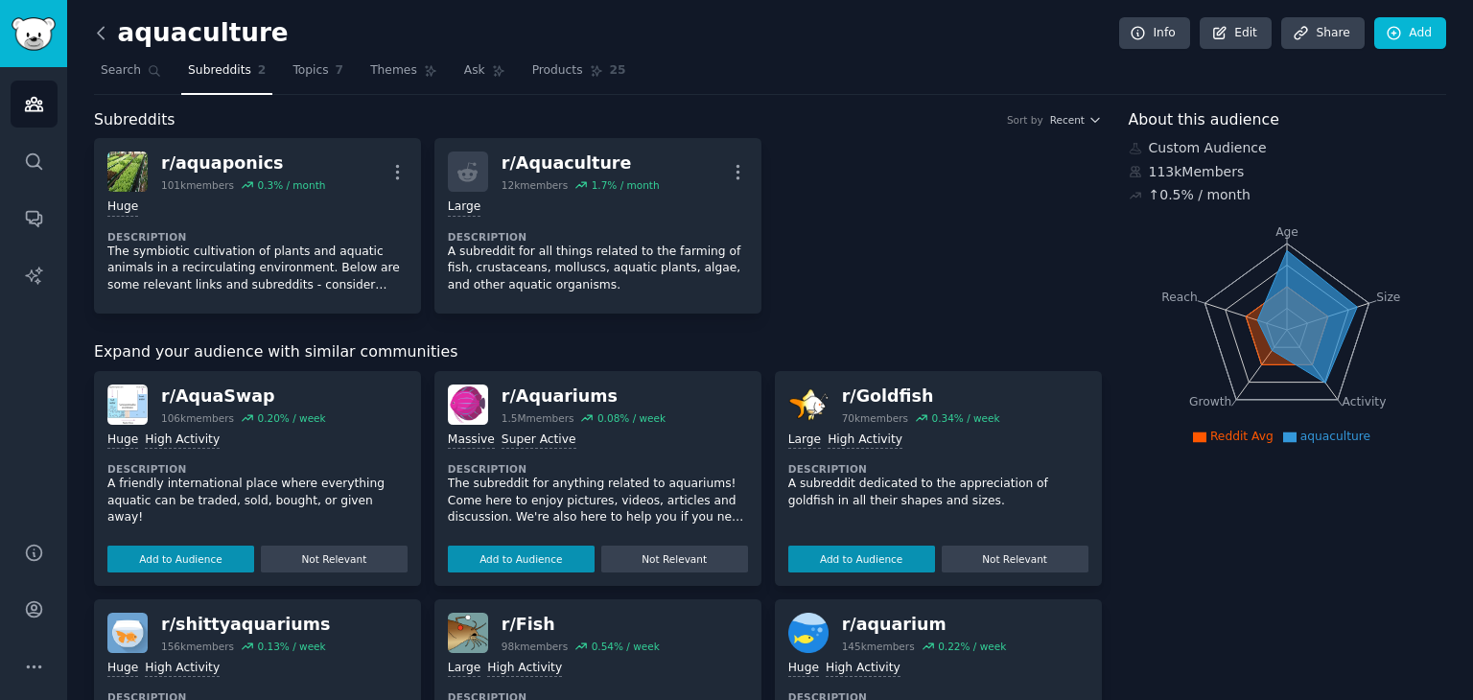
click at [102, 33] on icon at bounding box center [101, 33] width 20 height 20
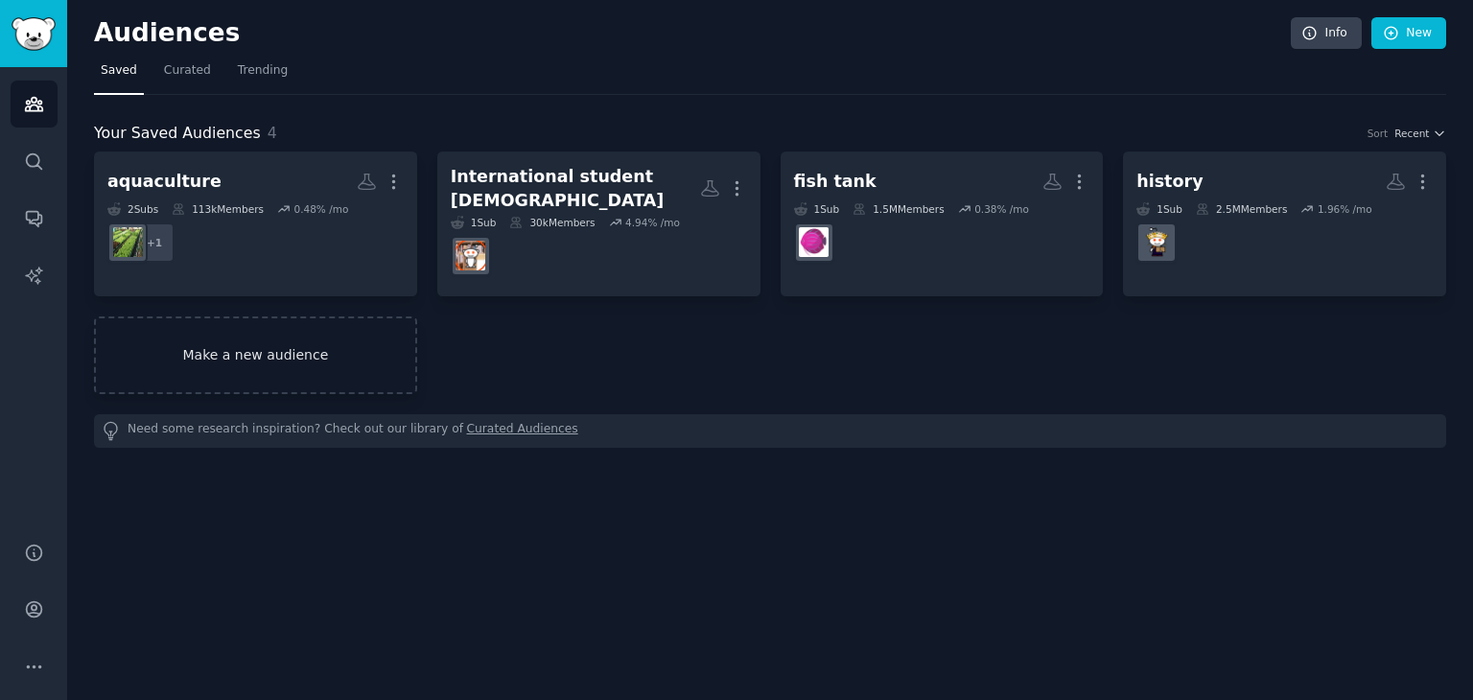
click at [269, 349] on link "Make a new audience" at bounding box center [255, 356] width 323 height 78
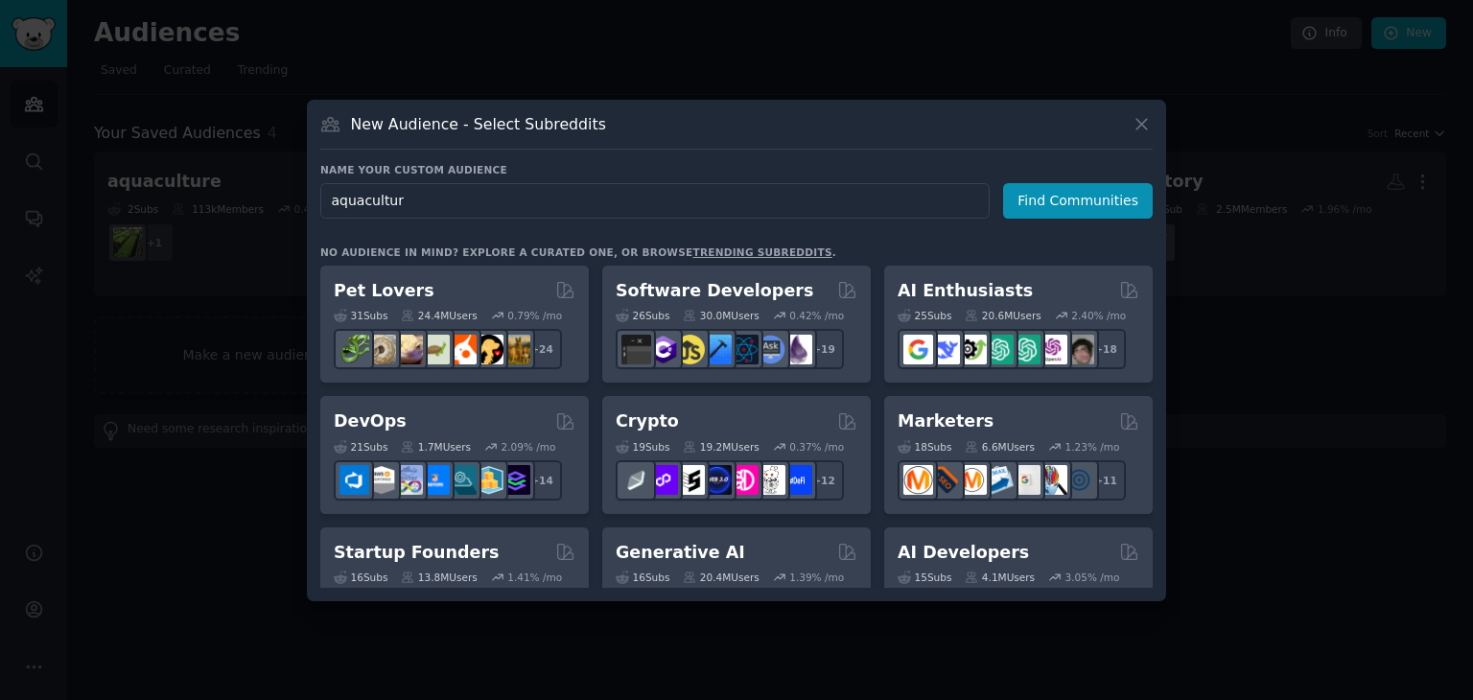
type input "aquaculture"
click button "Find Communities" at bounding box center [1078, 200] width 150 height 35
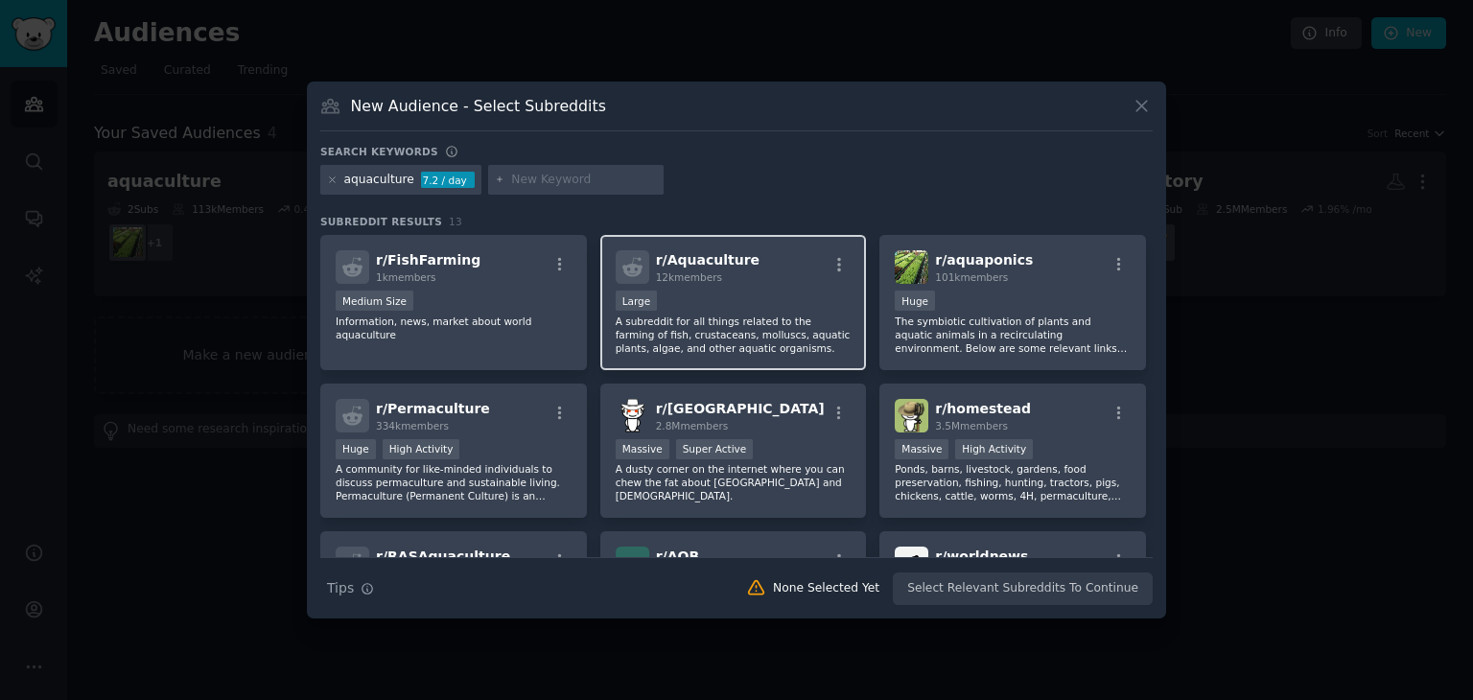
click at [742, 278] on div "r/ Aquaculture 12k members" at bounding box center [734, 267] width 236 height 34
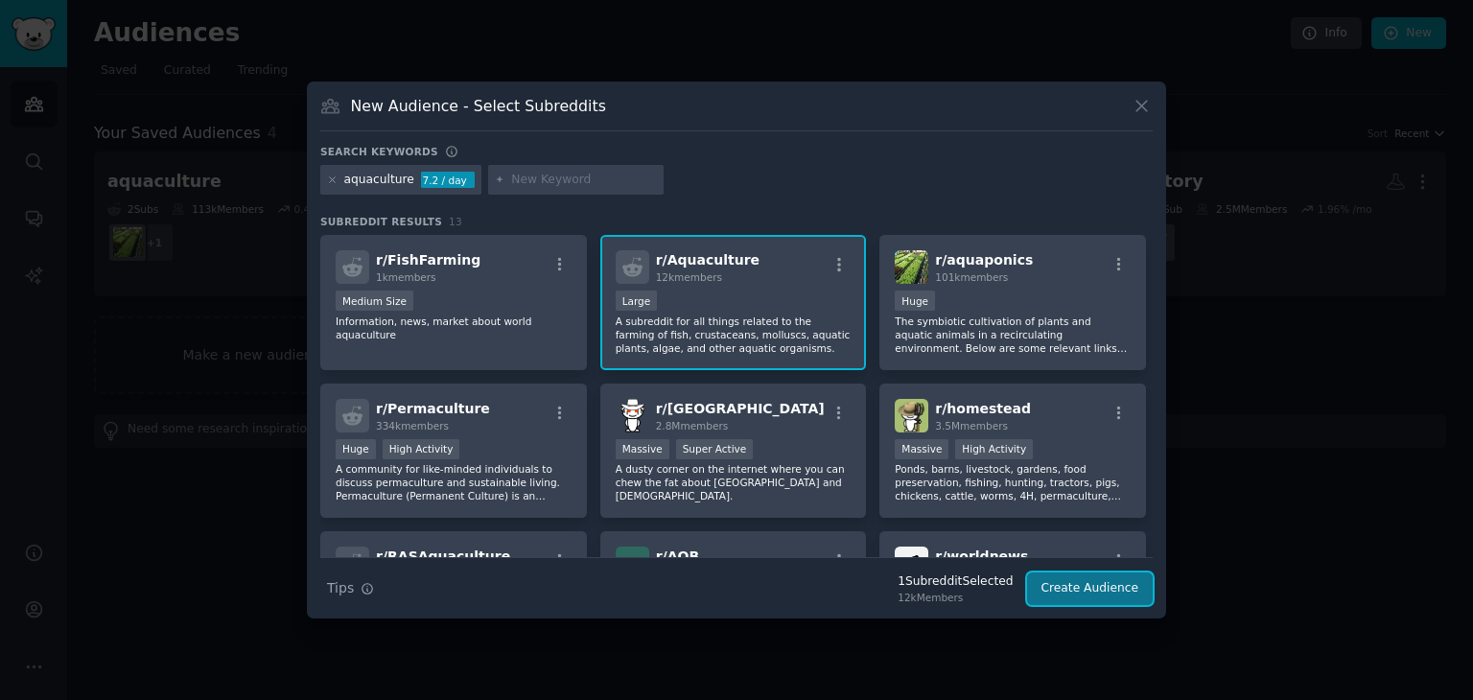
click at [1075, 602] on button "Create Audience" at bounding box center [1090, 589] width 127 height 33
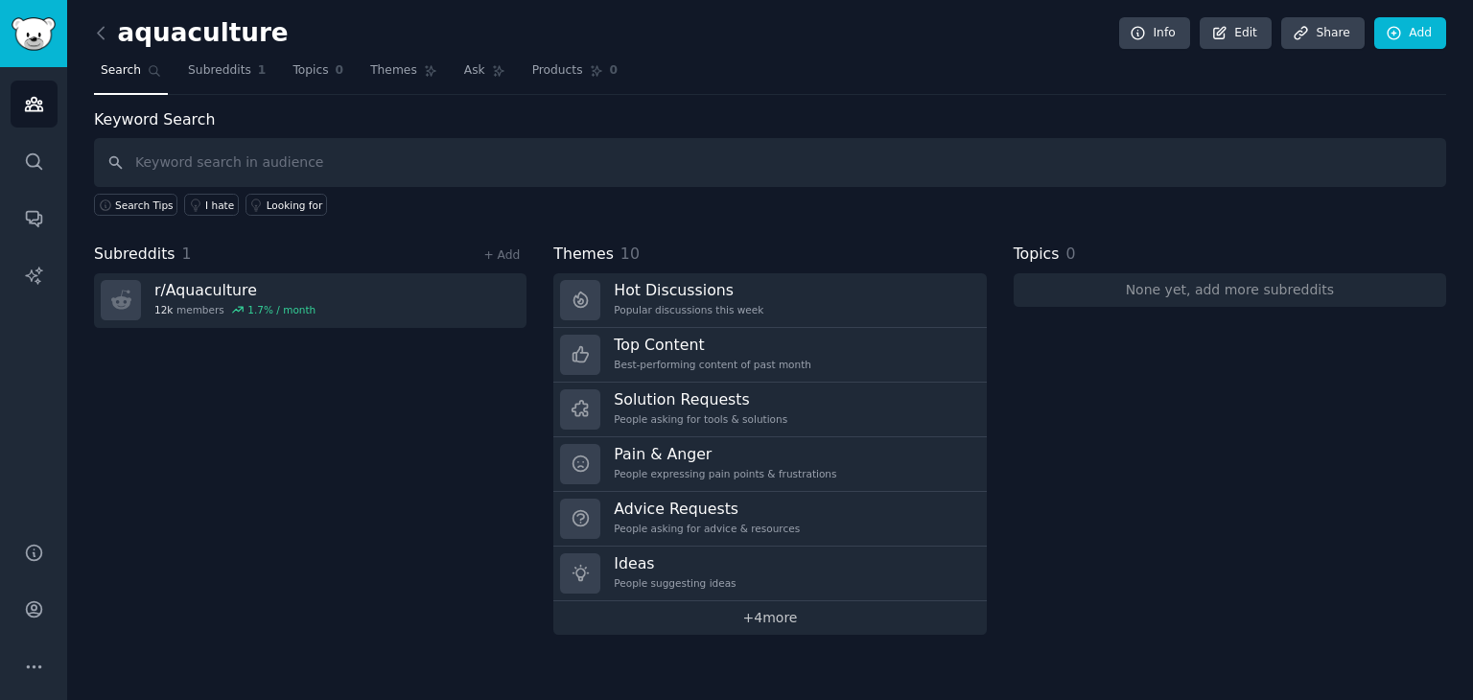
click at [767, 610] on link "+ 4 more" at bounding box center [770, 618] width 433 height 34
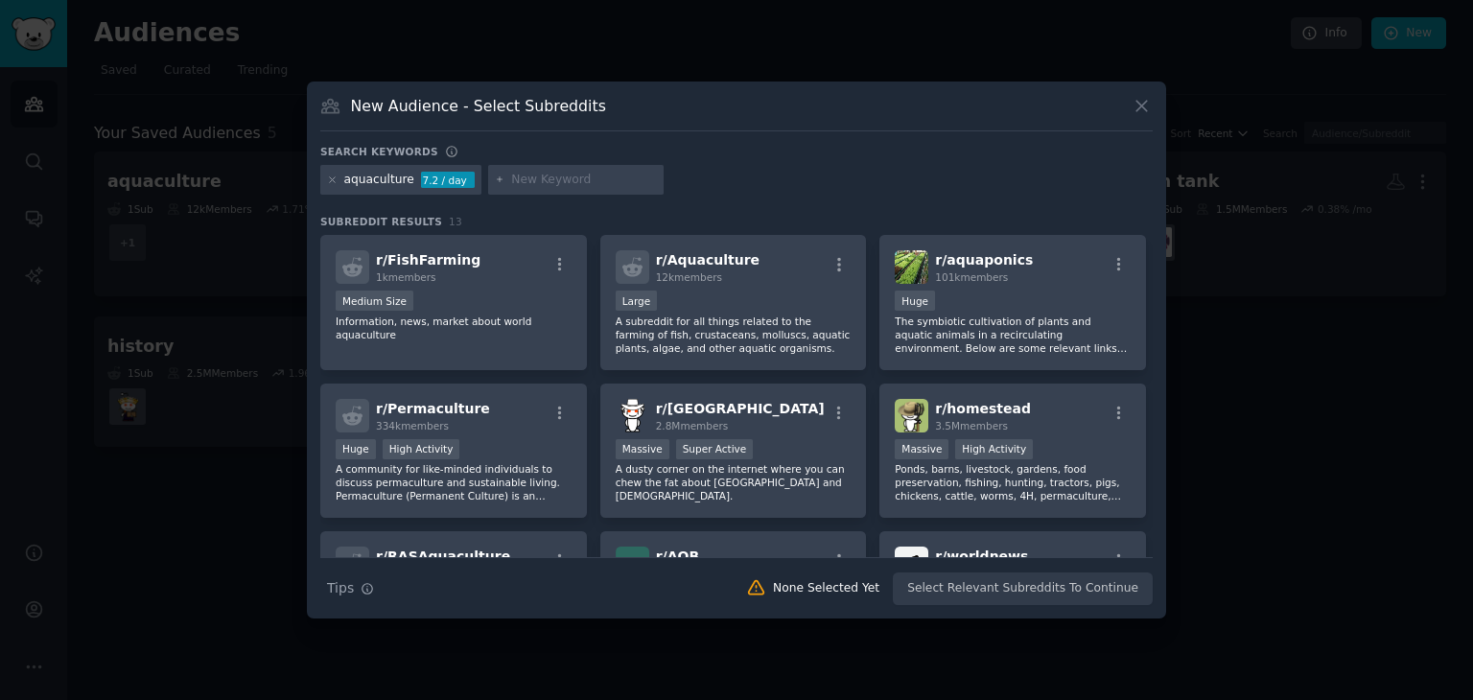
click at [1142, 101] on icon at bounding box center [1142, 106] width 20 height 20
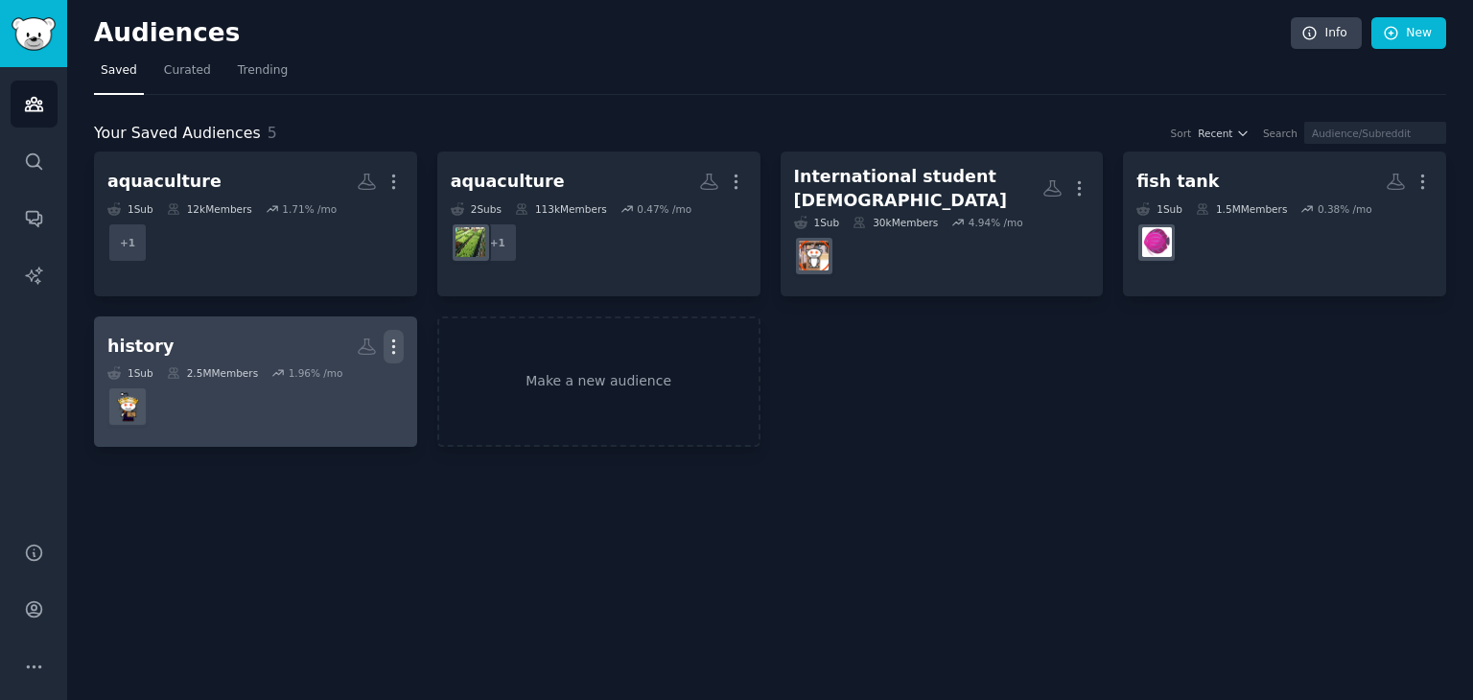
click at [390, 347] on icon "button" at bounding box center [394, 347] width 20 height 20
click at [328, 381] on p "Delete" at bounding box center [341, 387] width 44 height 20
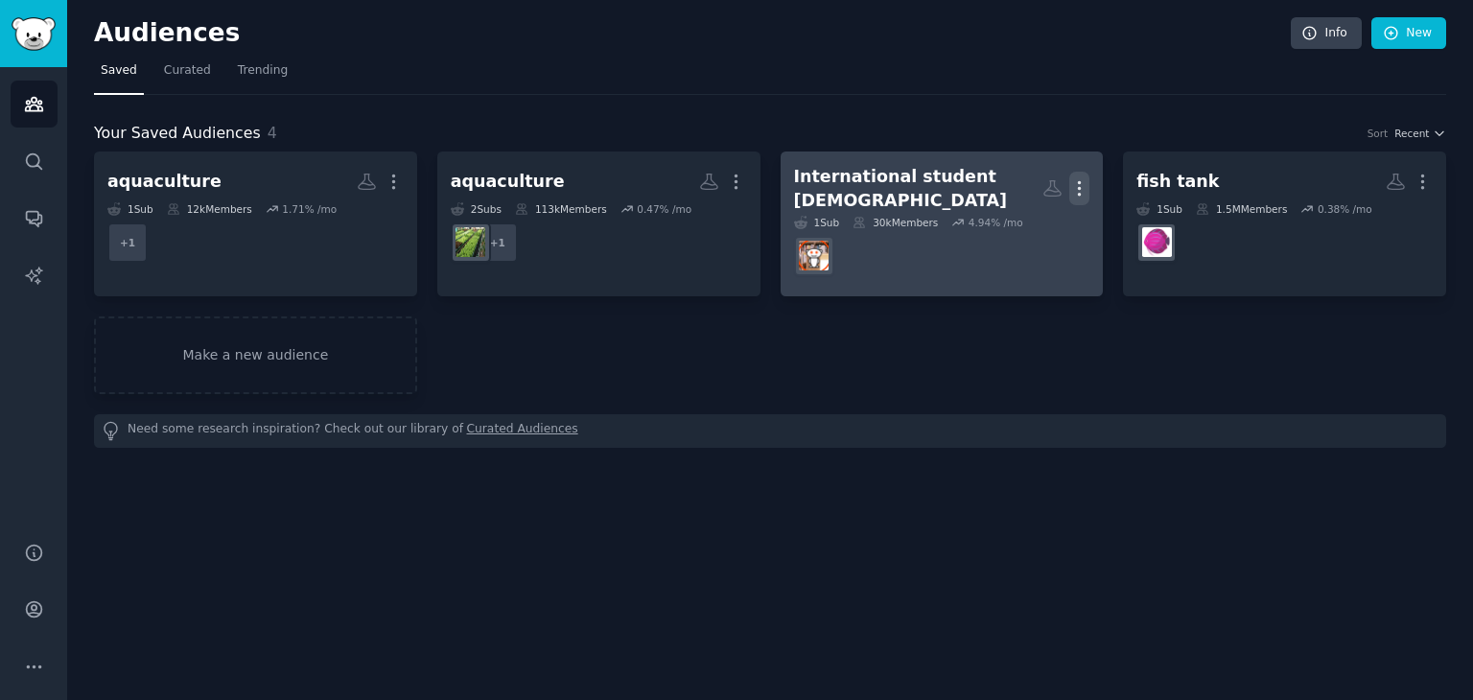
click at [1082, 178] on icon "button" at bounding box center [1080, 188] width 20 height 20
click at [1029, 232] on p "Delete" at bounding box center [1027, 229] width 44 height 20
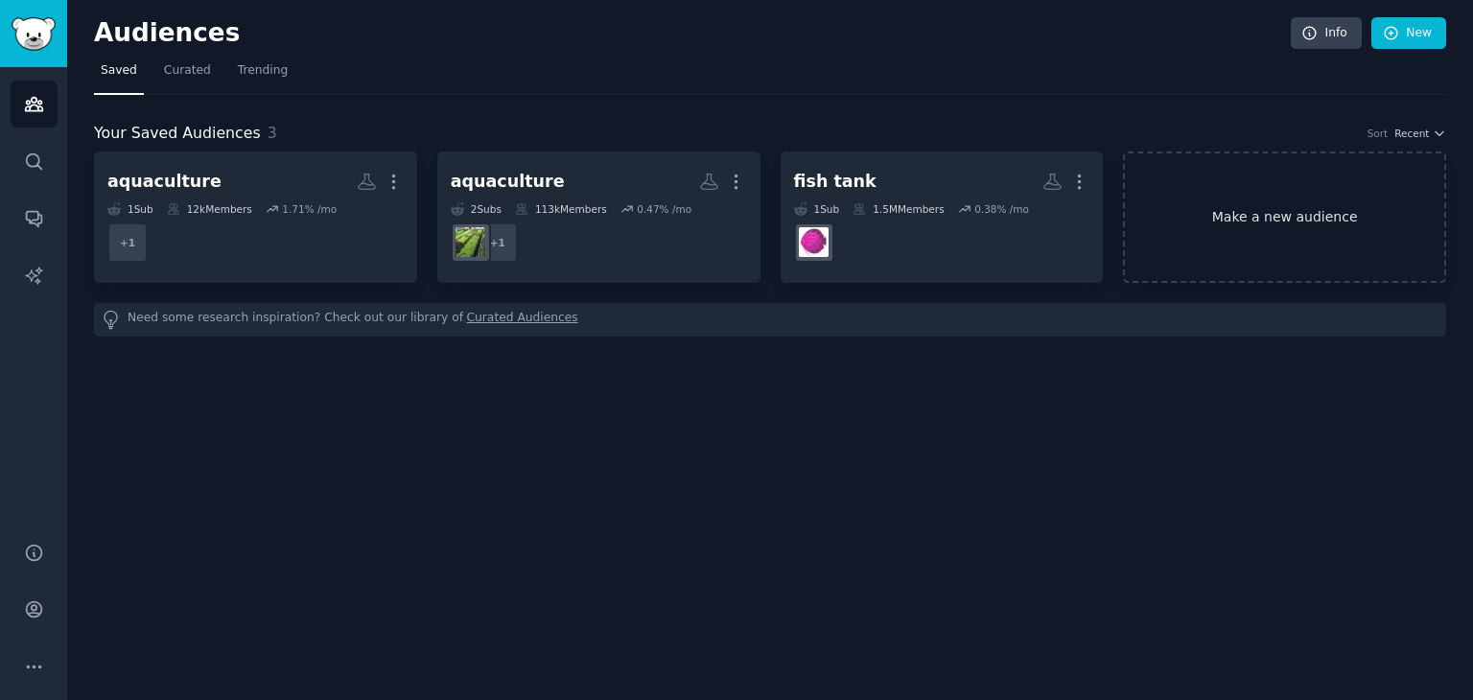
click at [1176, 250] on link "Make a new audience" at bounding box center [1284, 217] width 323 height 131
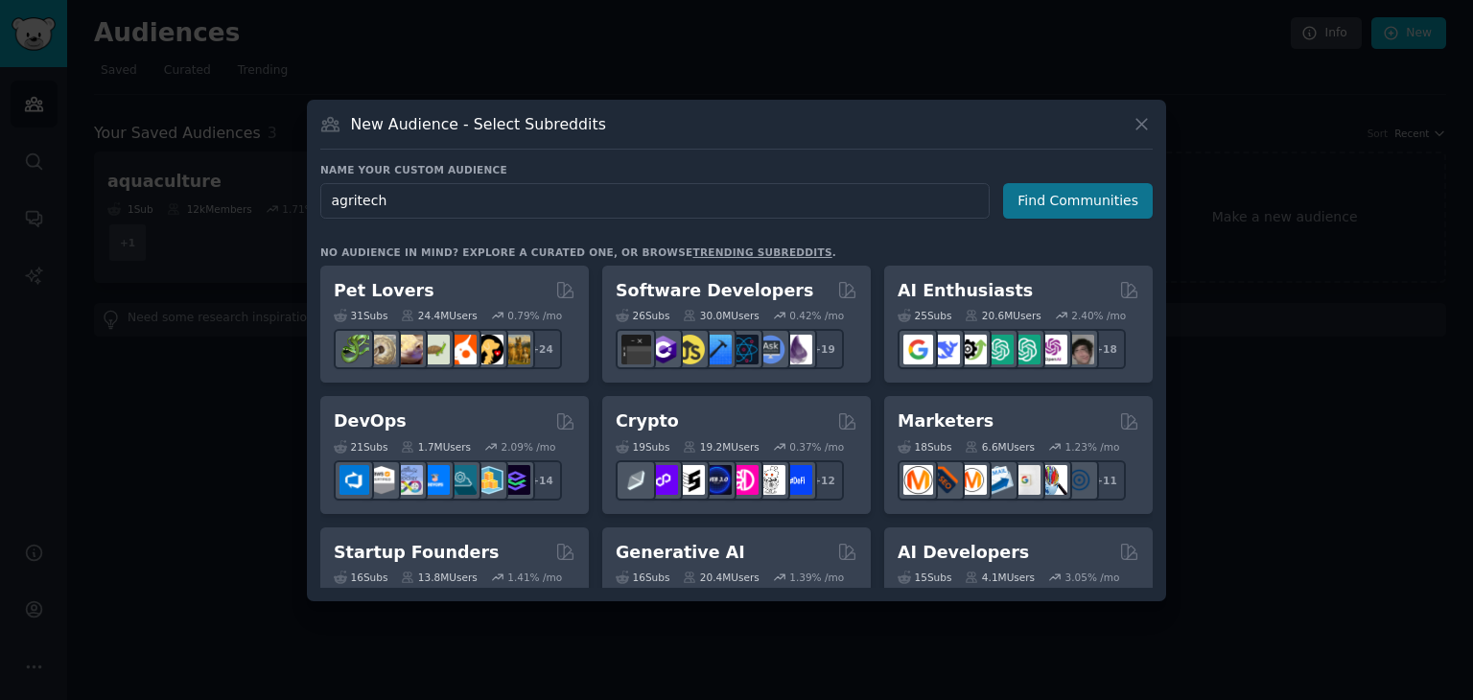
type input "agritech"
click at [1063, 204] on button "Find Communities" at bounding box center [1078, 200] width 150 height 35
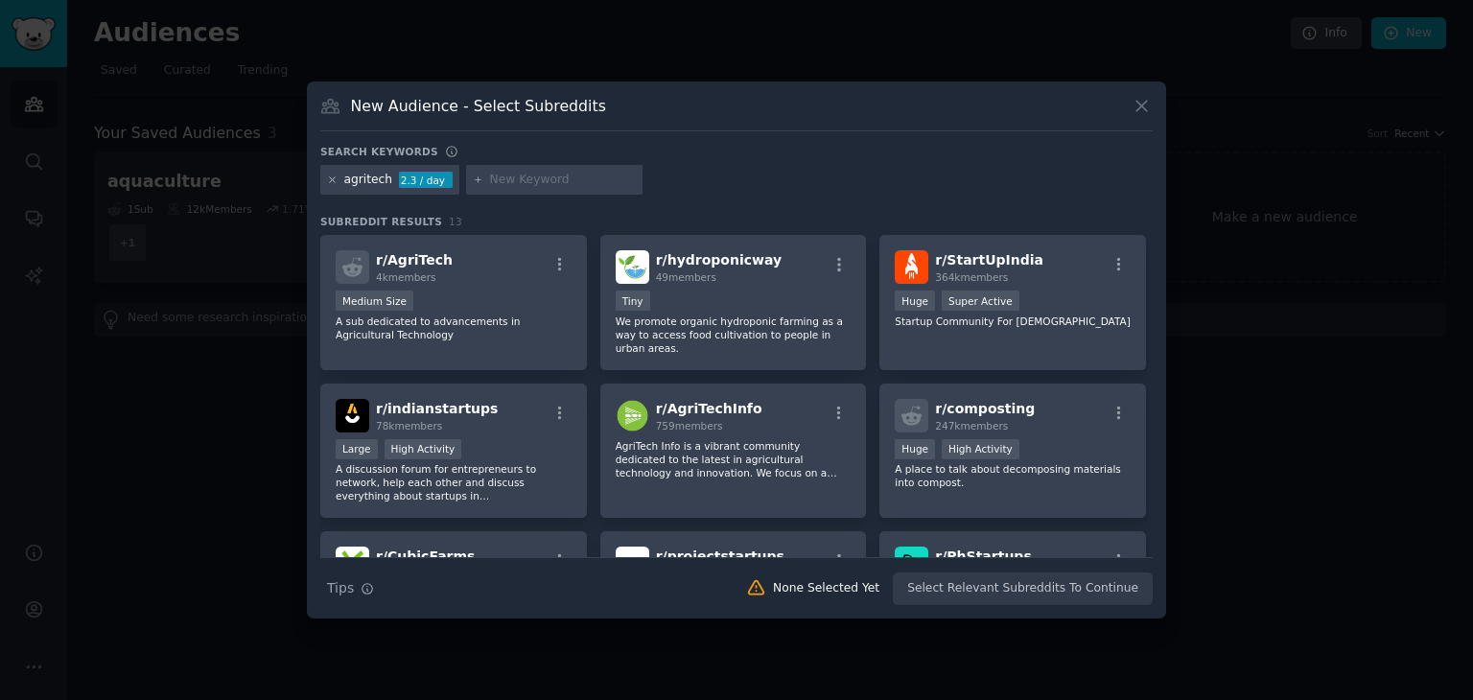
click at [334, 177] on icon at bounding box center [332, 179] width 5 height 5
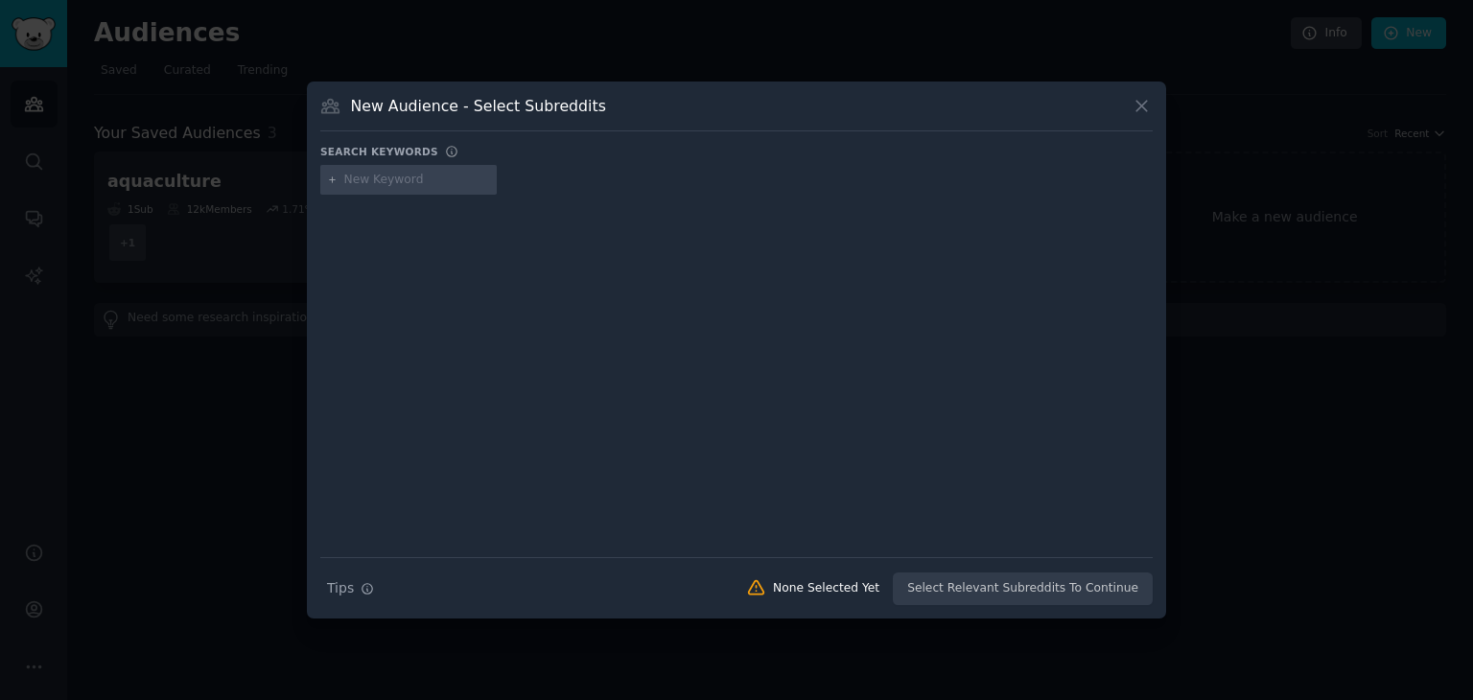
click at [368, 185] on input "text" at bounding box center [417, 180] width 146 height 17
type input "agriculture"
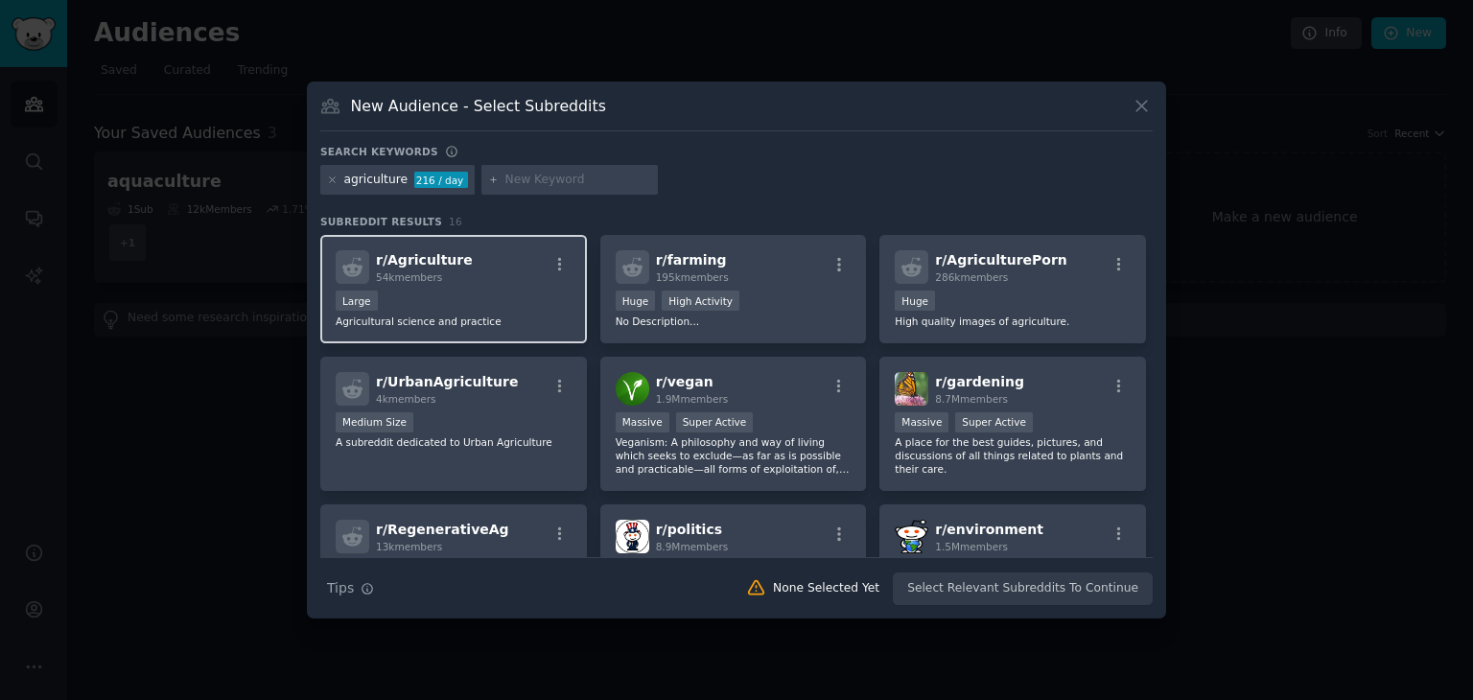
click at [512, 302] on div "Large" at bounding box center [454, 303] width 236 height 24
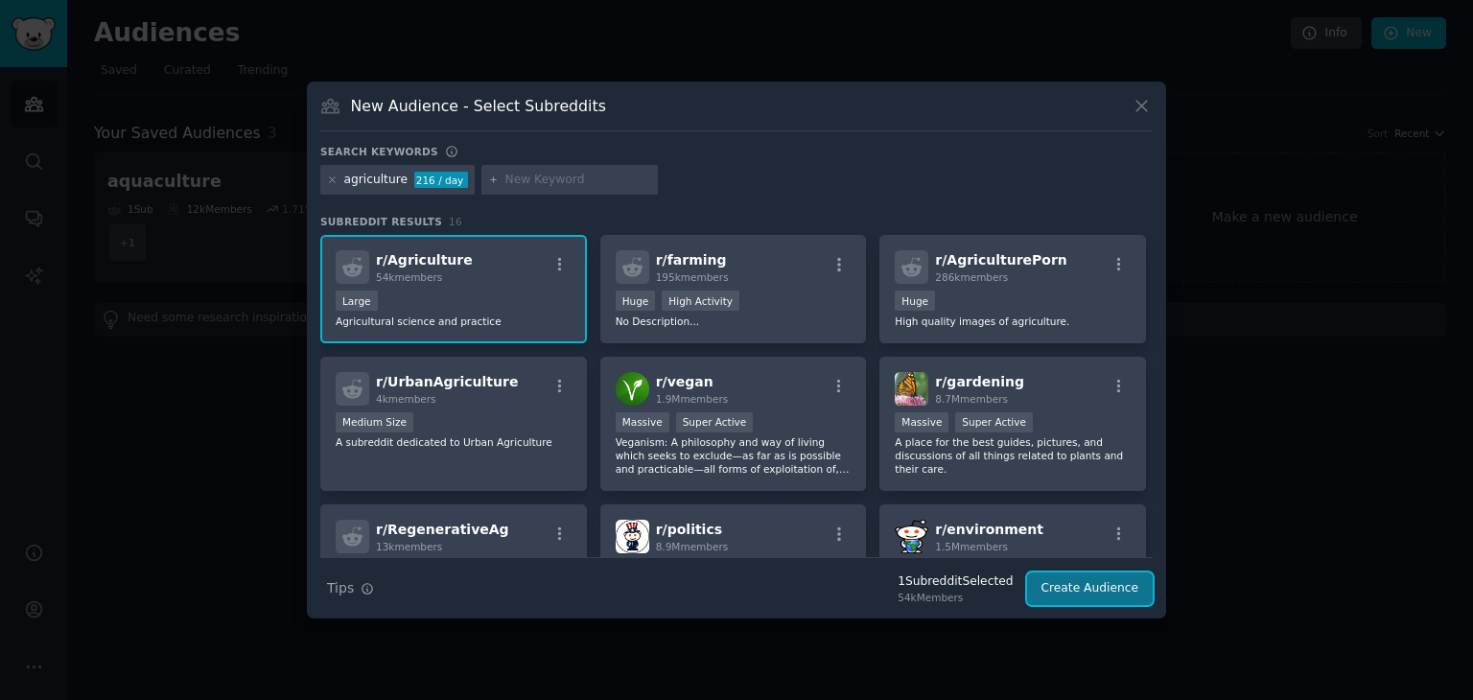
click at [1062, 584] on button "Create Audience" at bounding box center [1090, 589] width 127 height 33
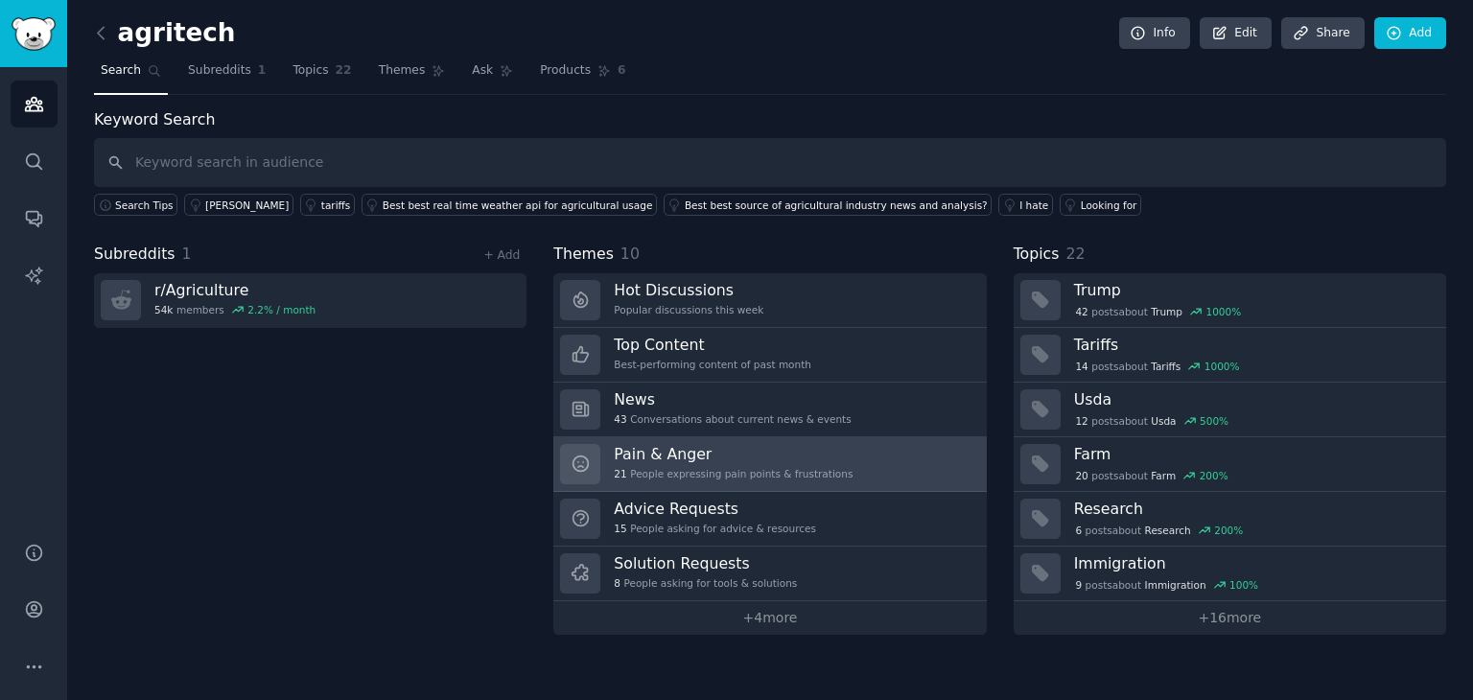
click at [692, 470] on div "21 People expressing pain points & frustrations" at bounding box center [733, 473] width 239 height 13
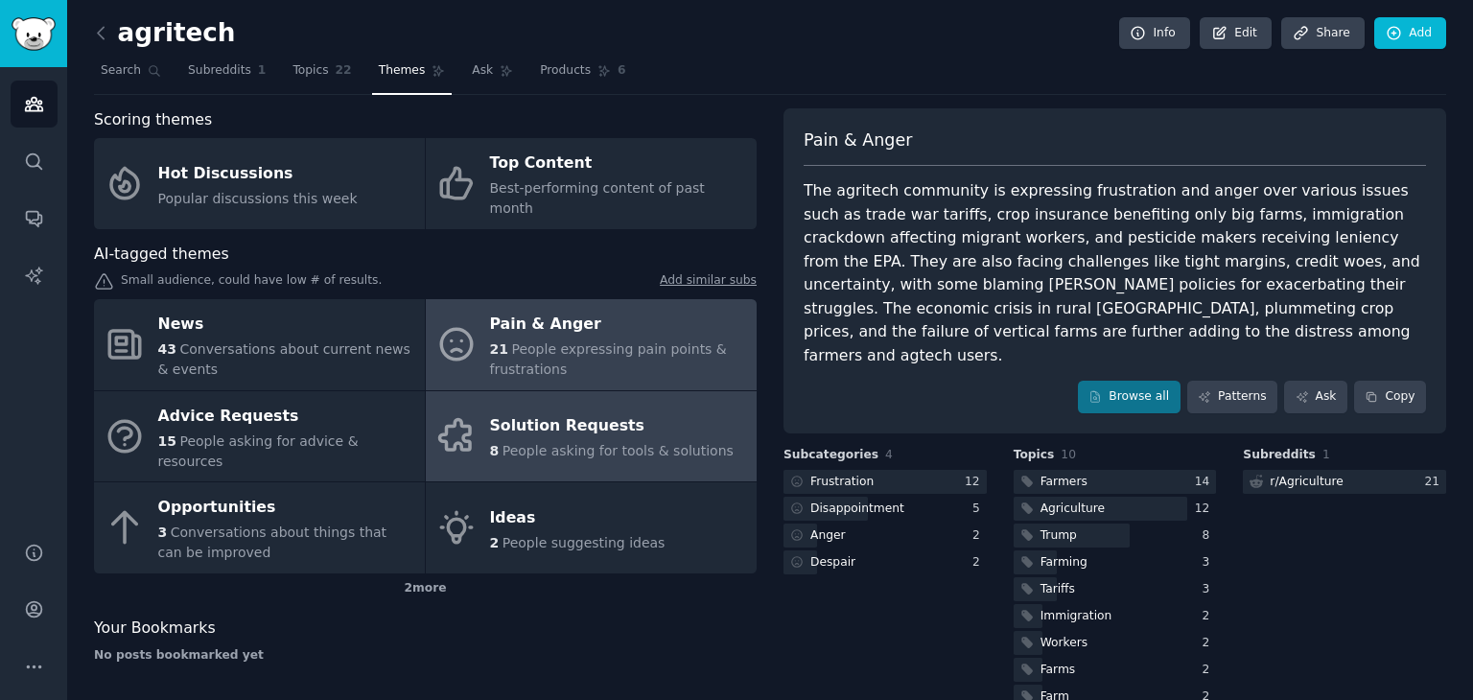
click at [679, 412] on div "Solution Requests" at bounding box center [612, 427] width 244 height 31
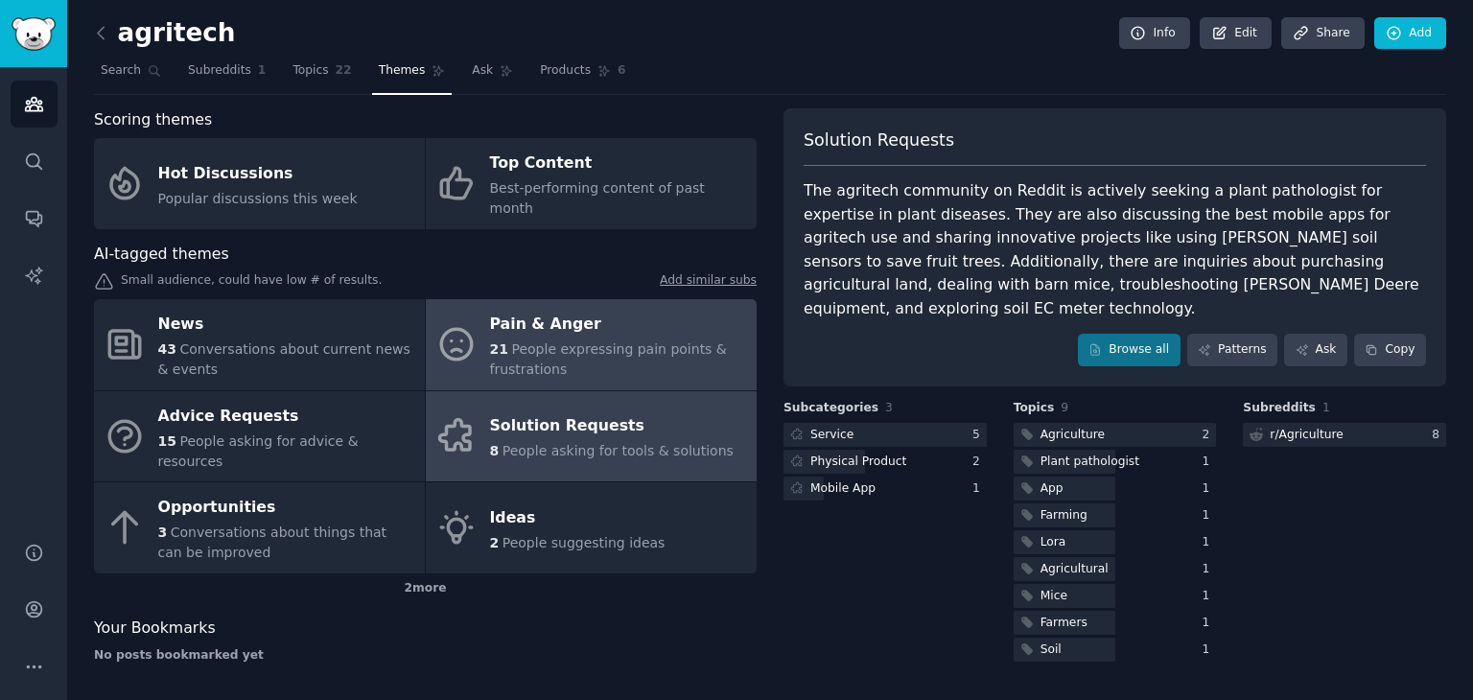
click at [551, 342] on span "People expressing pain points & frustrations" at bounding box center [608, 359] width 237 height 35
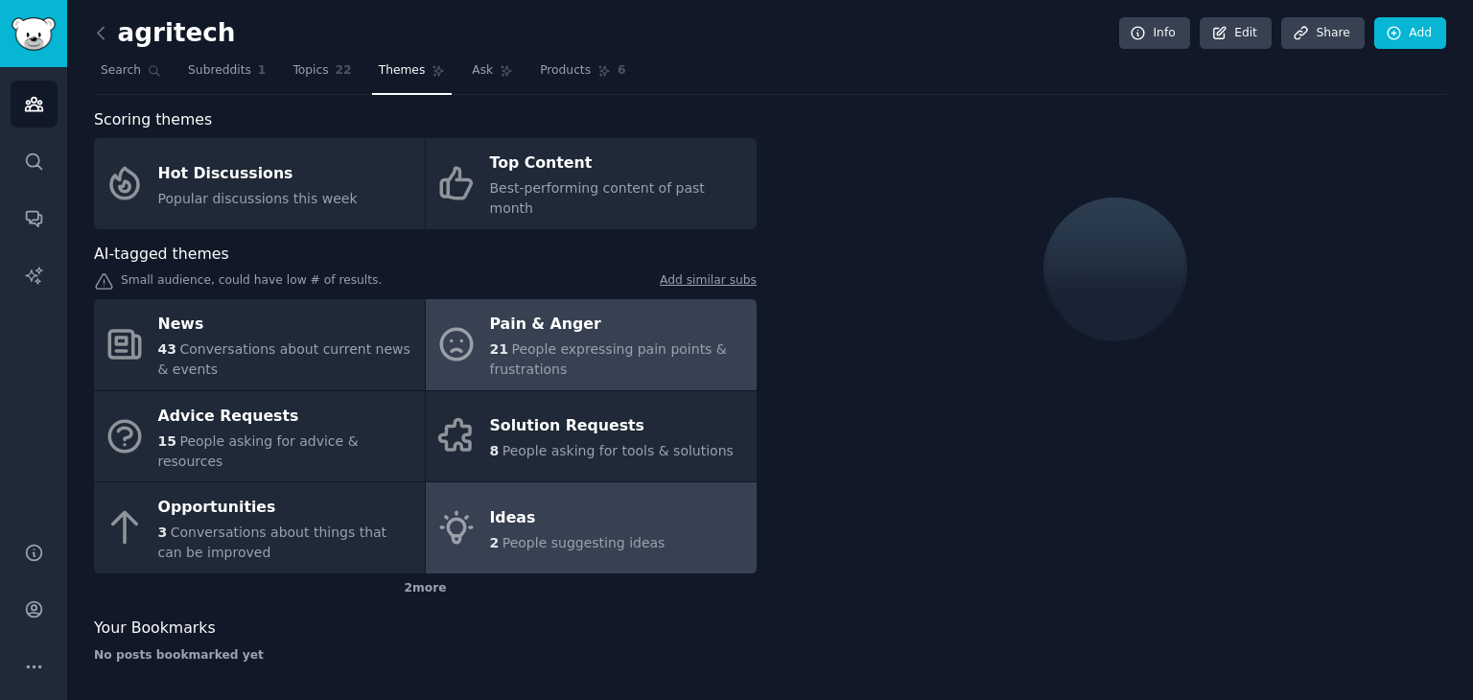
click at [495, 535] on span "2" at bounding box center [495, 542] width 10 height 15
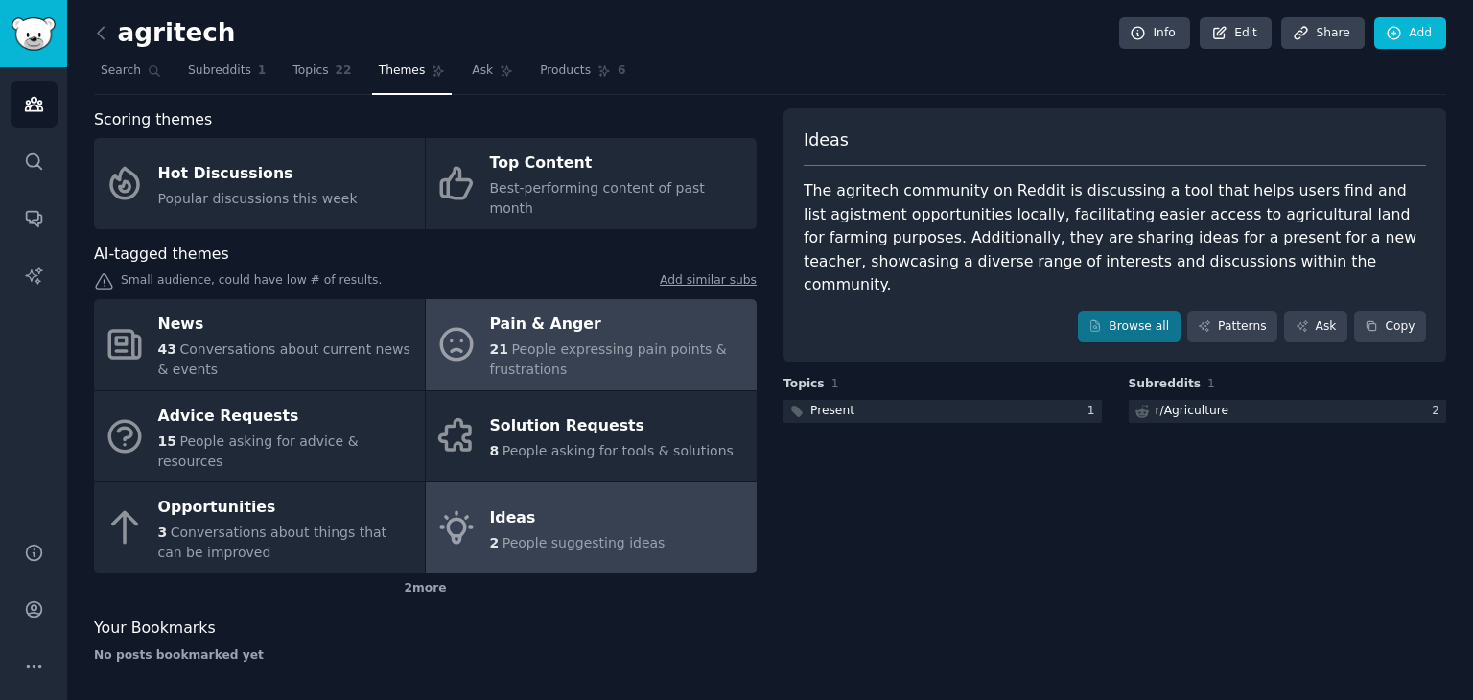
click at [583, 343] on div "21 People expressing pain points & frustrations" at bounding box center [618, 360] width 257 height 40
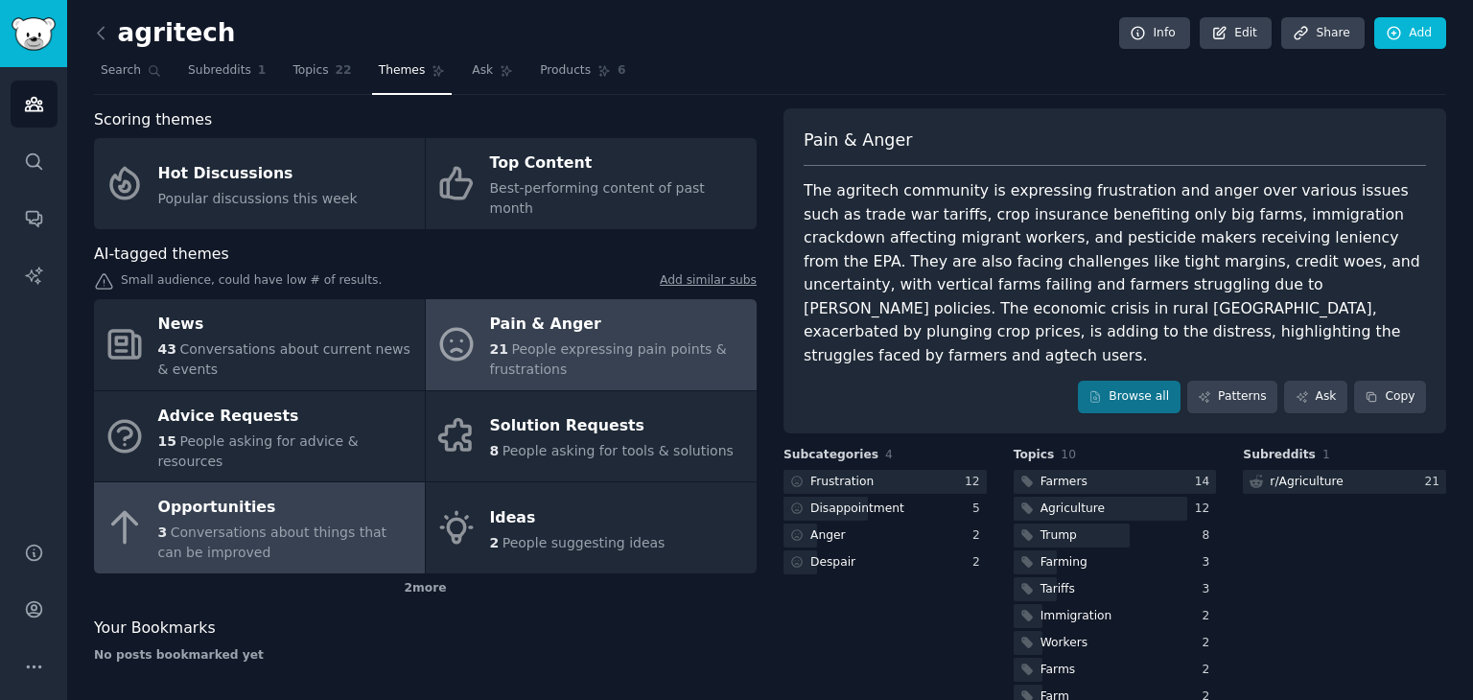
click at [276, 523] on div "3 Conversations about things that can be improved" at bounding box center [286, 543] width 257 height 40
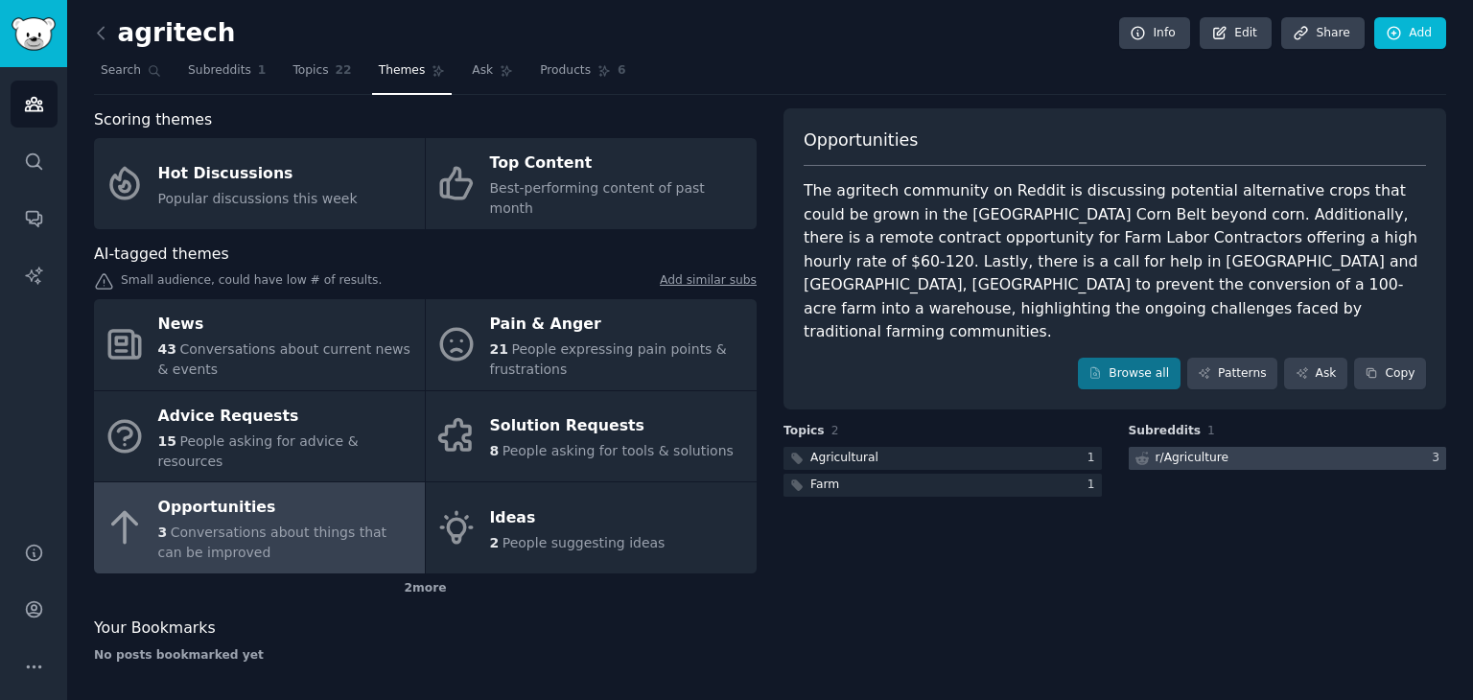
click at [1239, 447] on div at bounding box center [1288, 459] width 318 height 24
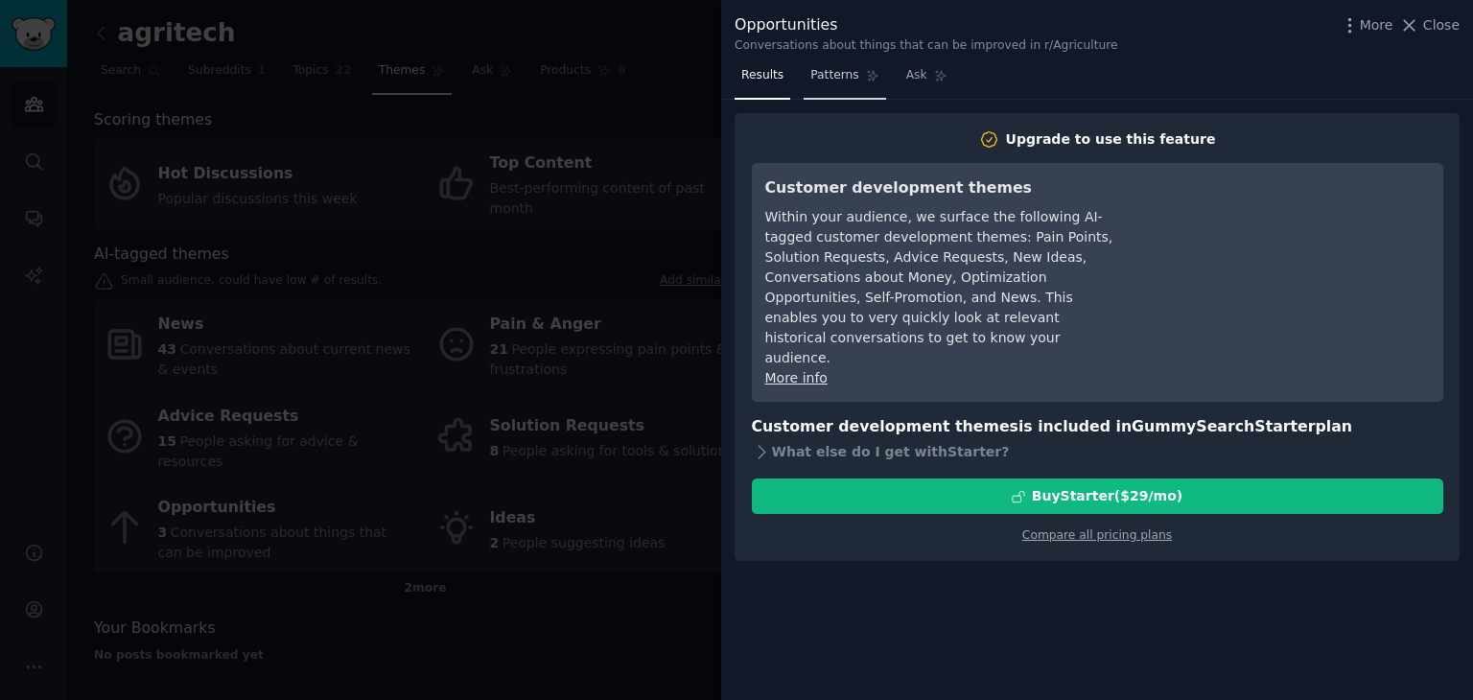
click at [841, 97] on link "Patterns" at bounding box center [845, 79] width 82 height 39
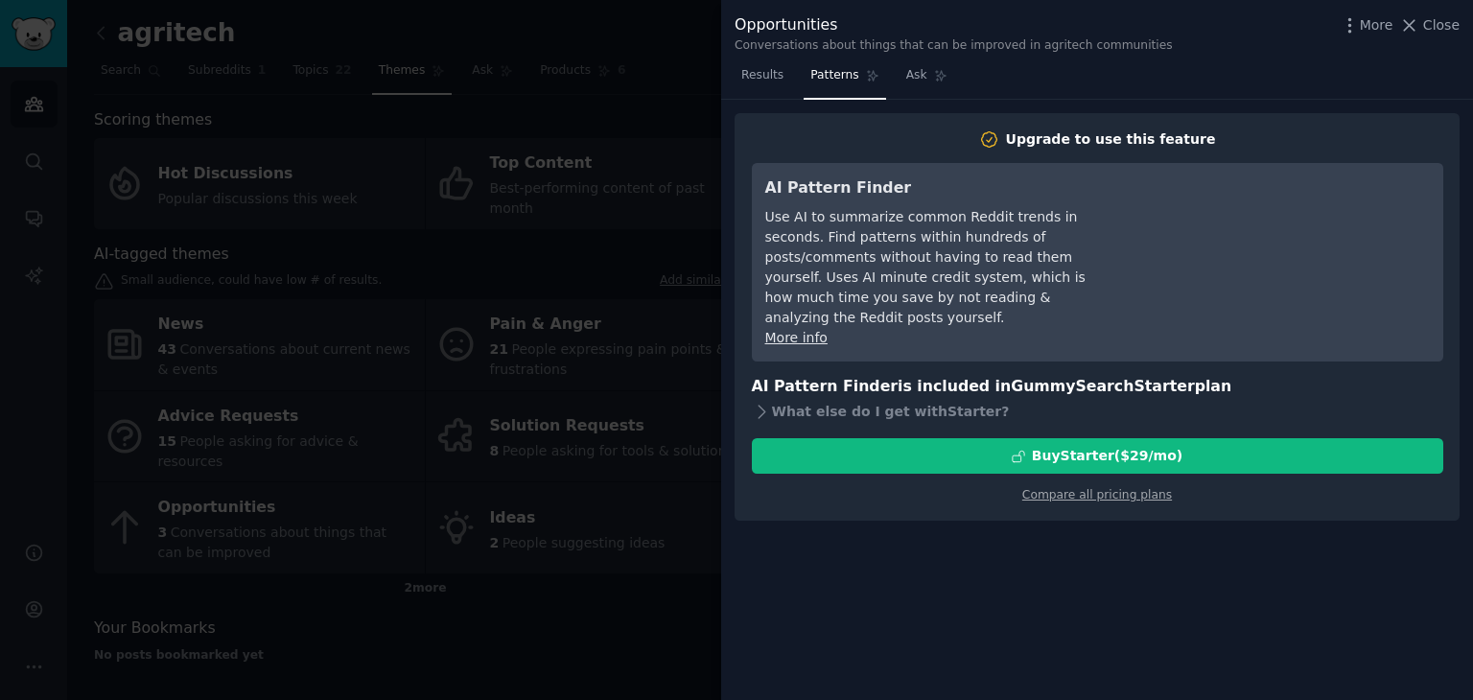
click at [609, 612] on div at bounding box center [736, 350] width 1473 height 700
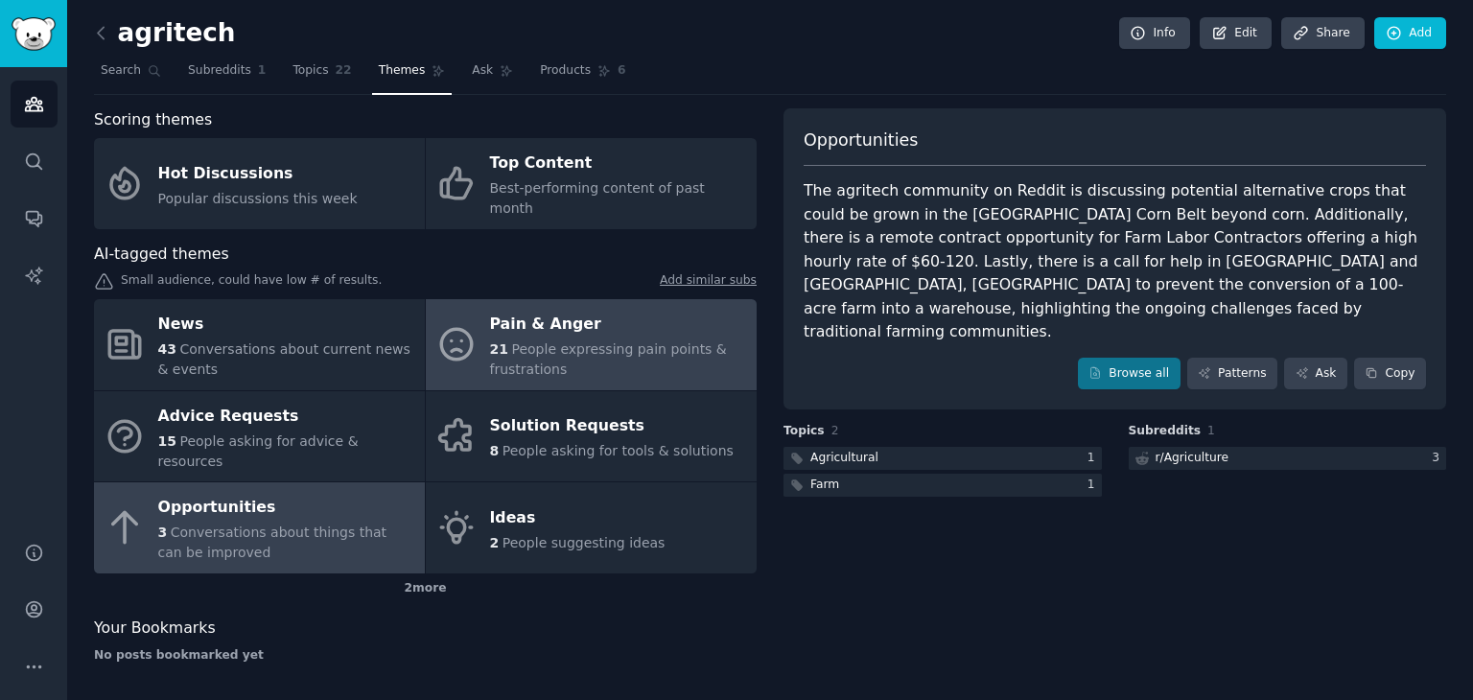
click at [544, 342] on span "People expressing pain points & frustrations" at bounding box center [608, 359] width 237 height 35
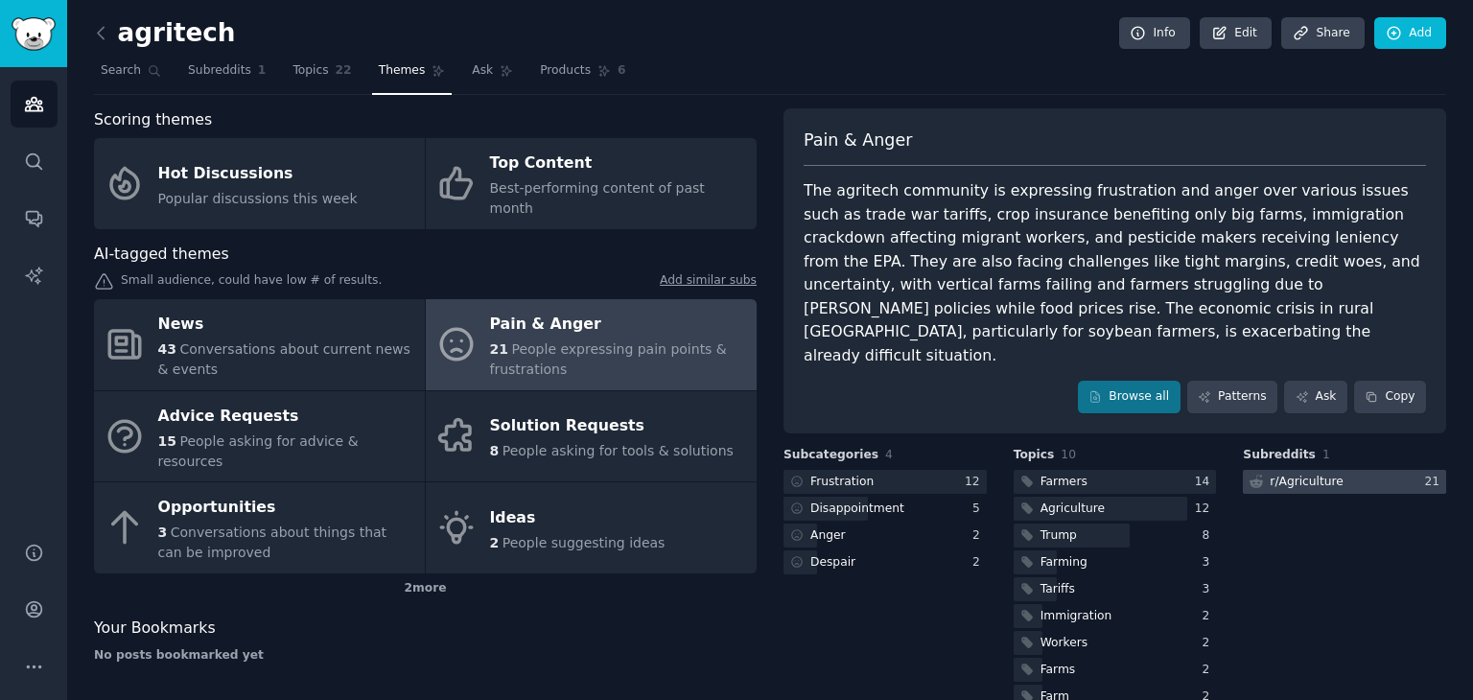
click at [1277, 474] on div "r/ Agriculture" at bounding box center [1307, 482] width 74 height 17
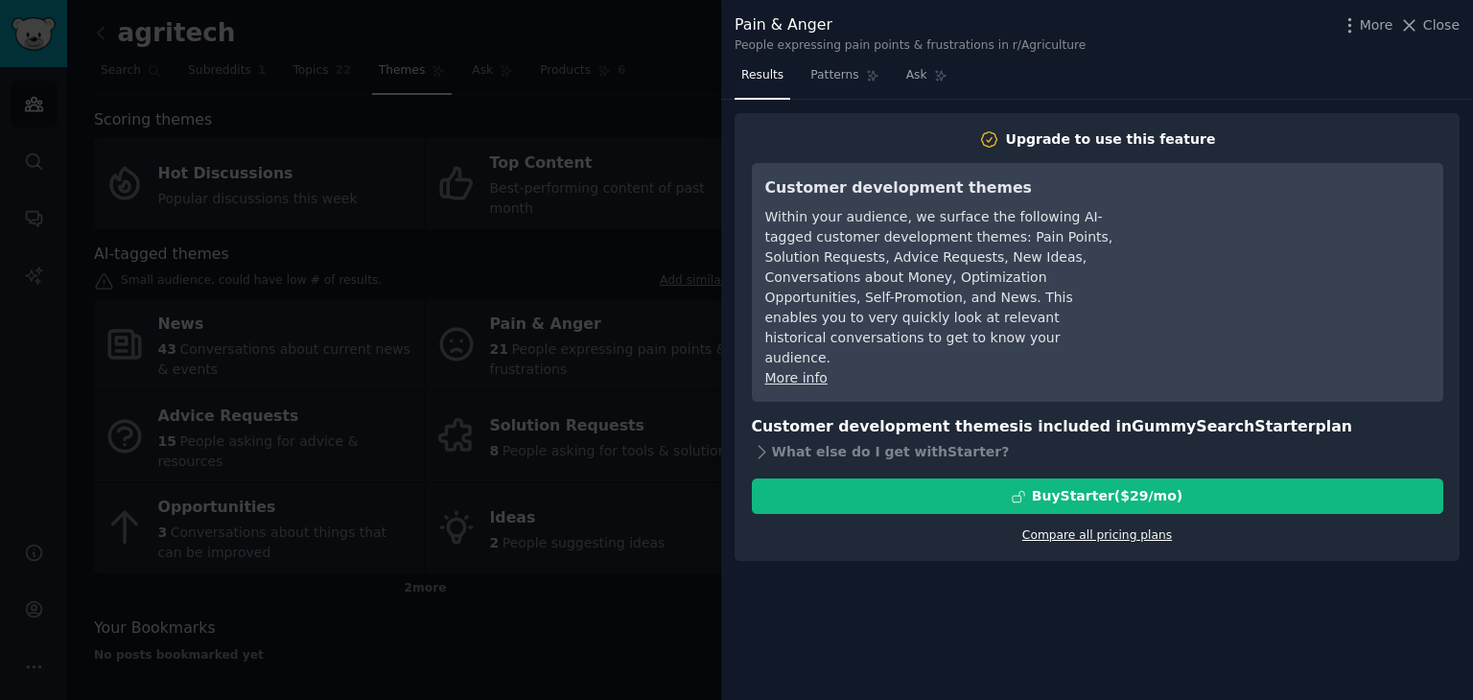
click at [1056, 529] on link "Compare all pricing plans" at bounding box center [1098, 535] width 150 height 13
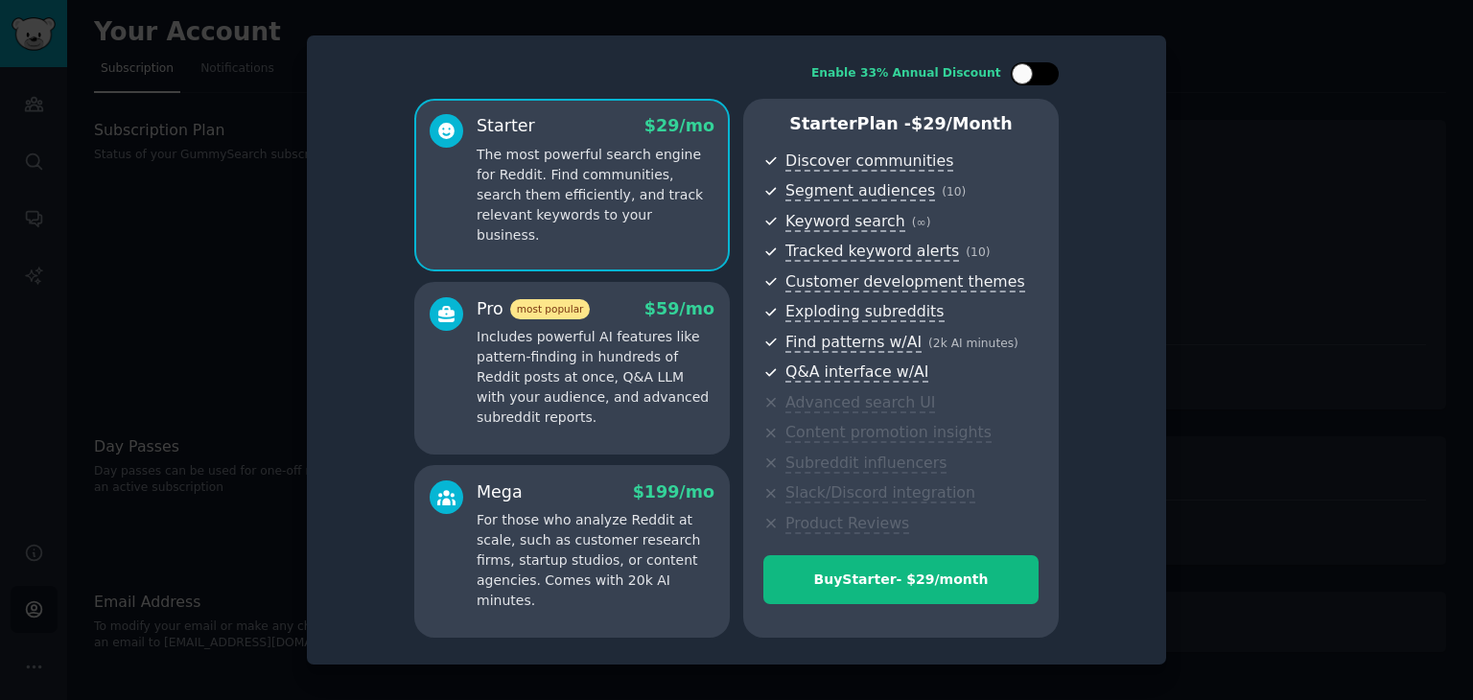
click at [1035, 74] on div at bounding box center [1035, 73] width 48 height 23
checkbox input "false"
click at [153, 290] on div at bounding box center [736, 350] width 1473 height 700
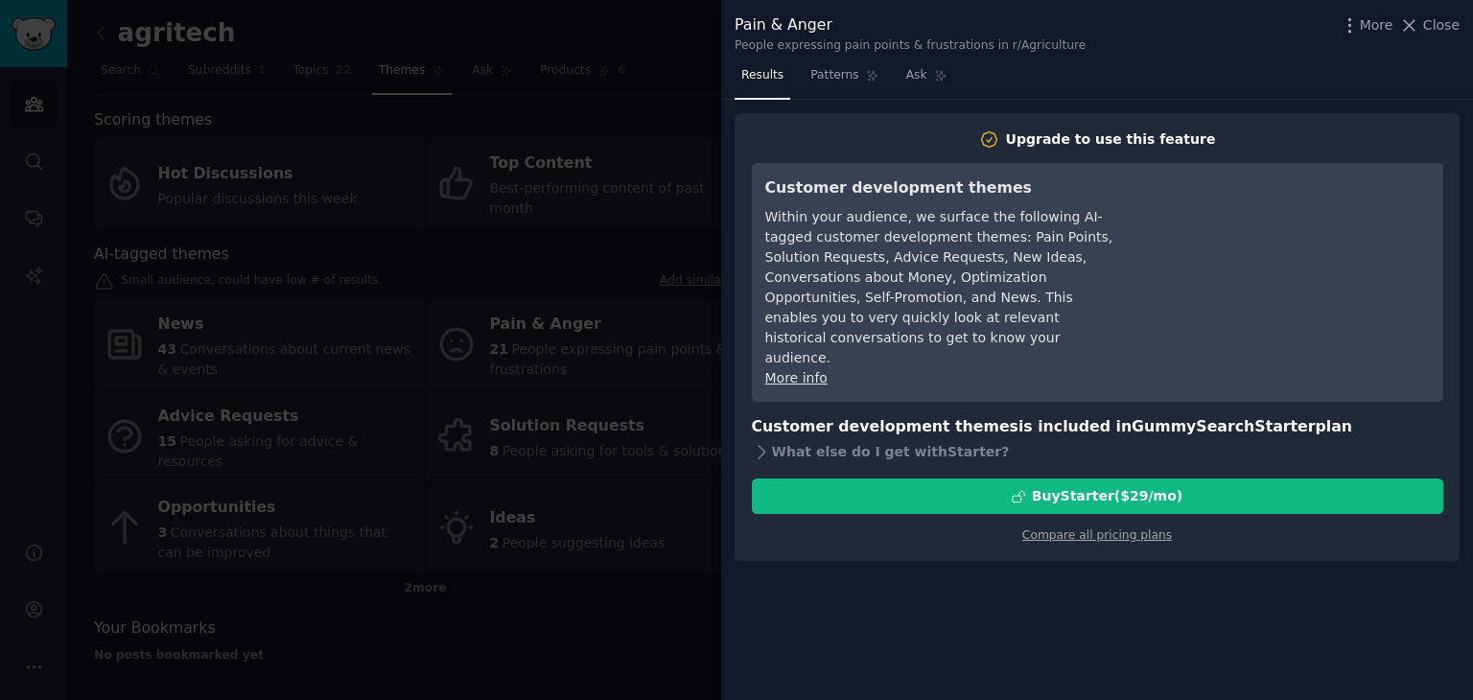
click at [591, 586] on div at bounding box center [736, 350] width 1473 height 700
